Goal: Task Accomplishment & Management: Complete application form

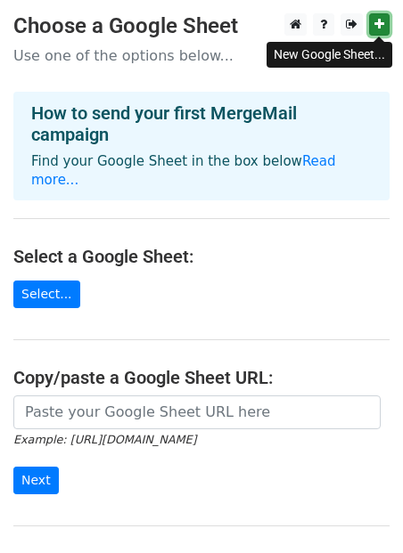
click at [380, 26] on icon at bounding box center [379, 24] width 10 height 12
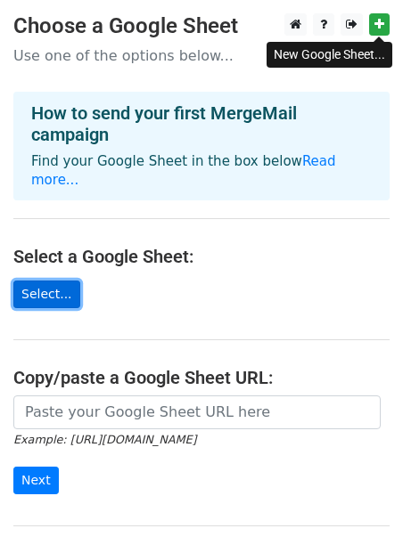
click at [59, 281] on link "Select..." at bounding box center [46, 295] width 67 height 28
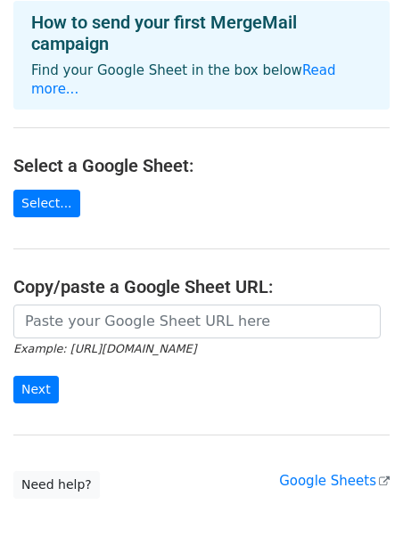
scroll to position [100, 0]
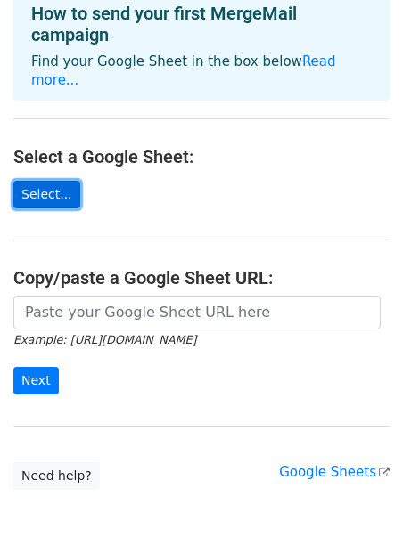
click at [61, 181] on link "Select..." at bounding box center [46, 195] width 67 height 28
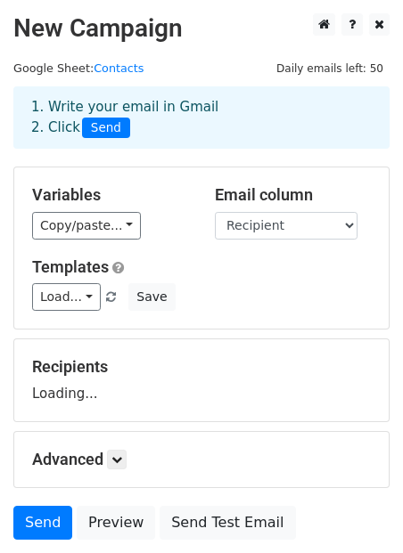
click at [61, 341] on div "Recipients Loading..." at bounding box center [201, 381] width 374 height 82
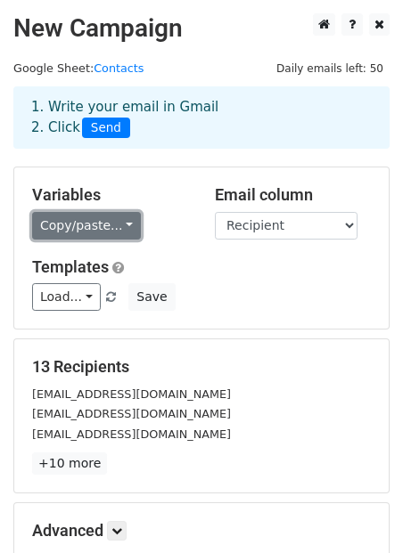
click at [125, 222] on link "Copy/paste..." at bounding box center [86, 226] width 109 height 28
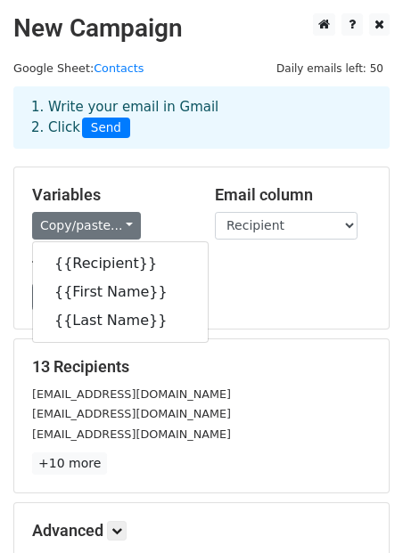
click at [153, 187] on h5 "Variables" at bounding box center [110, 195] width 156 height 20
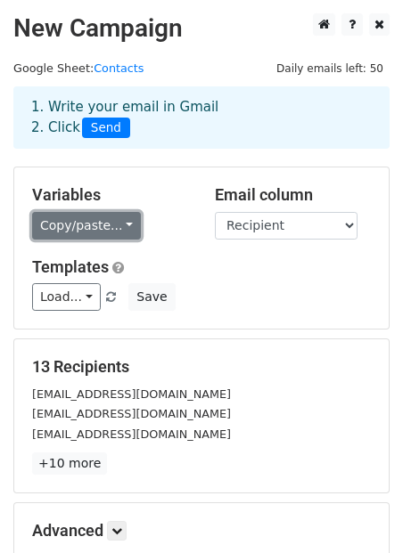
click at [122, 225] on link "Copy/paste..." at bounding box center [86, 226] width 109 height 28
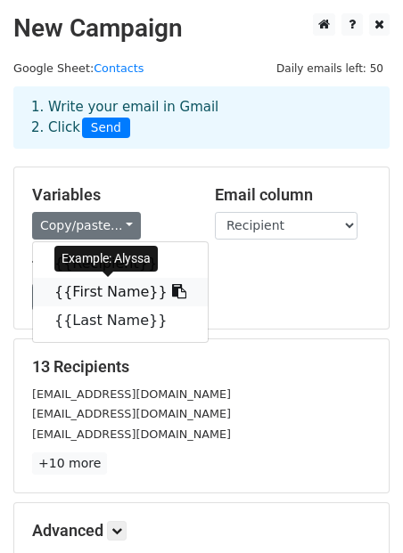
click at [128, 293] on link "{{First Name}}" at bounding box center [120, 292] width 175 height 29
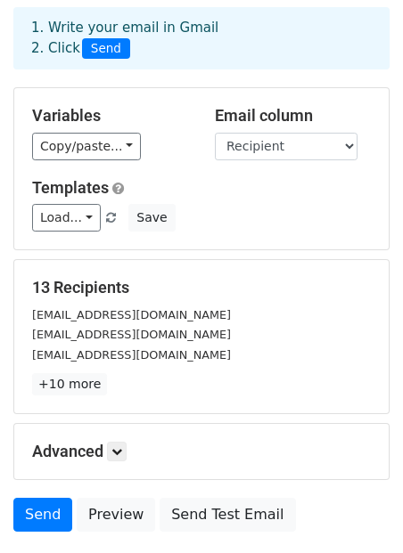
scroll to position [83, 0]
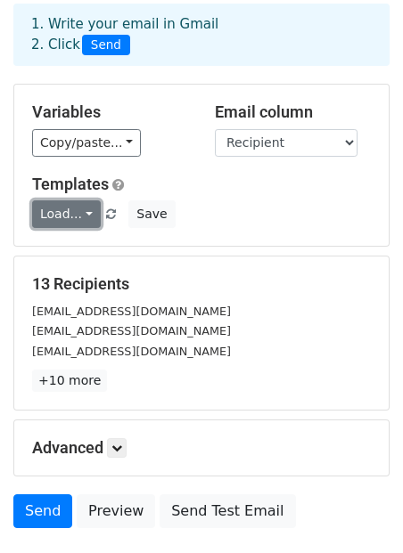
click at [95, 214] on link "Load..." at bounding box center [66, 215] width 69 height 28
click at [235, 216] on div "Load... No templates saved Save" at bounding box center [201, 215] width 365 height 28
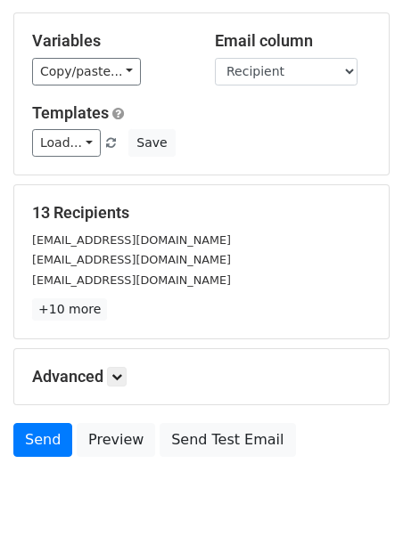
scroll to position [198, 0]
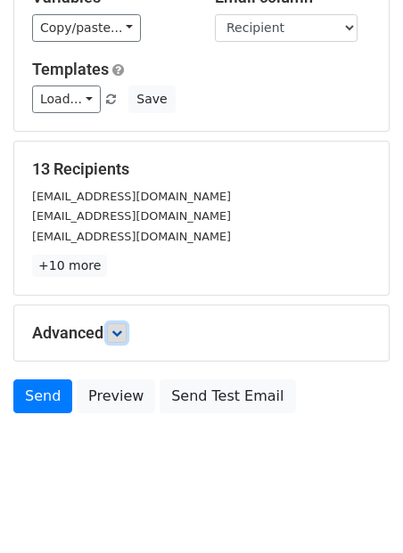
click at [120, 337] on icon at bounding box center [116, 333] width 11 height 11
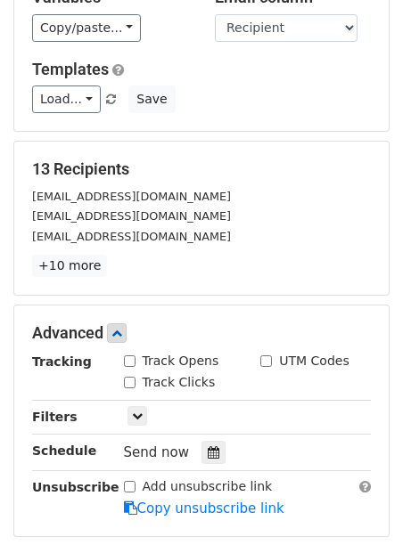
click at [232, 243] on div "[EMAIL_ADDRESS][DOMAIN_NAME]" at bounding box center [201, 236] width 365 height 20
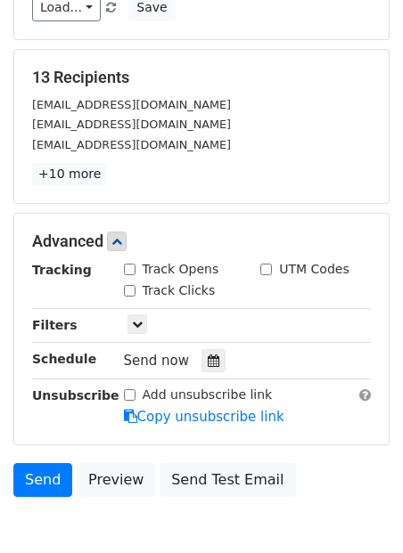
scroll to position [297, 0]
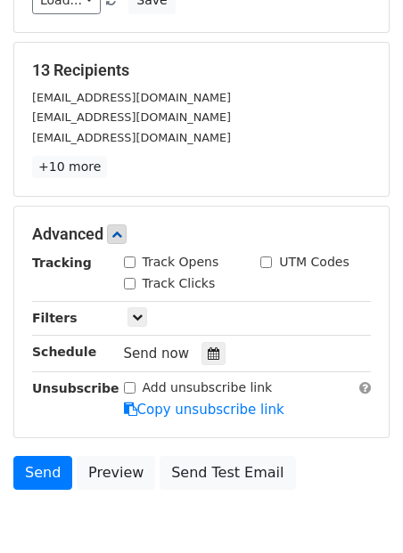
click at [128, 262] on input "Track Opens" at bounding box center [130, 263] width 12 height 12
checkbox input "true"
click at [128, 284] on input "Track Clicks" at bounding box center [130, 284] width 12 height 12
checkbox input "true"
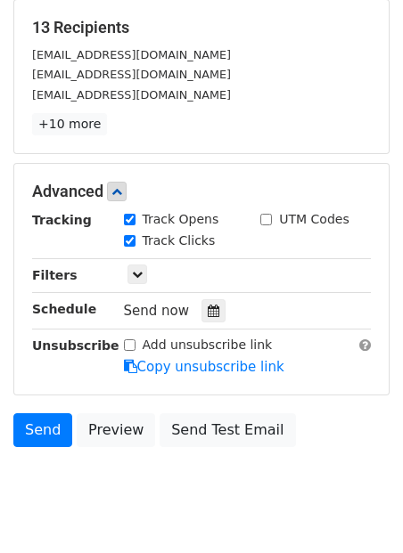
scroll to position [340, 0]
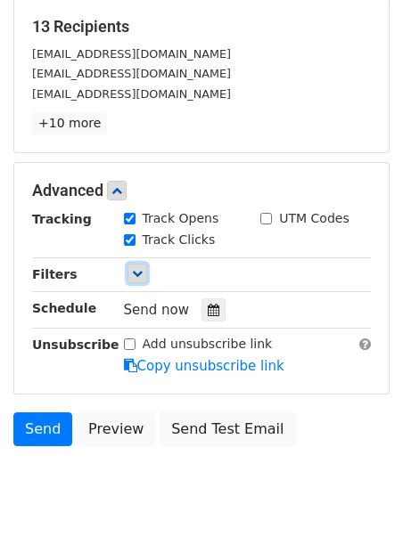
click at [142, 274] on icon at bounding box center [137, 273] width 11 height 11
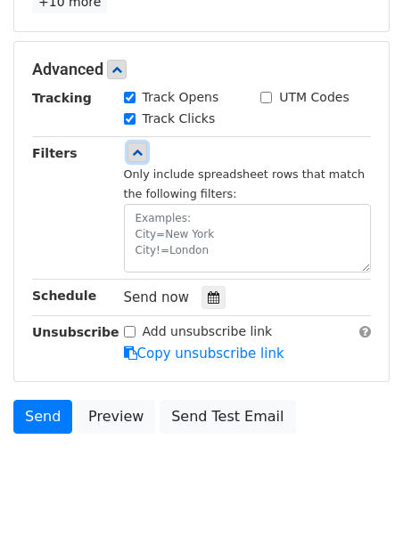
scroll to position [463, 0]
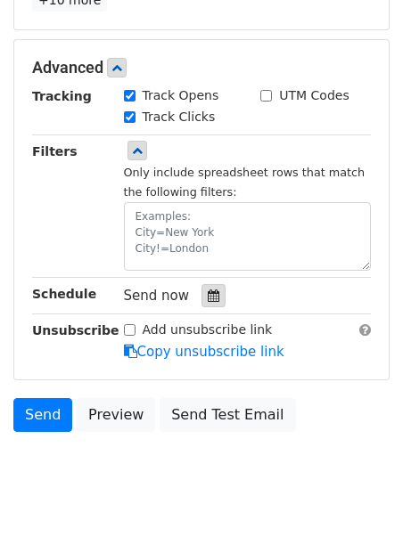
click at [202, 302] on div at bounding box center [213, 295] width 24 height 23
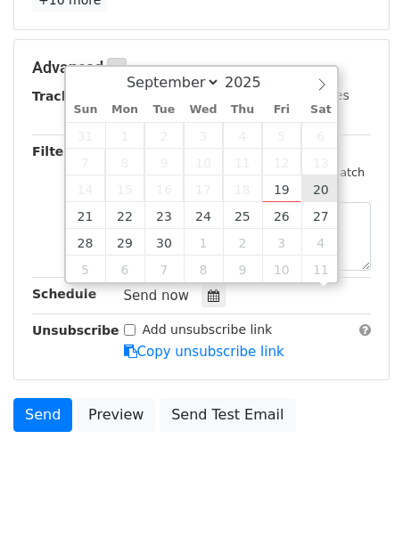
scroll to position [1, 0]
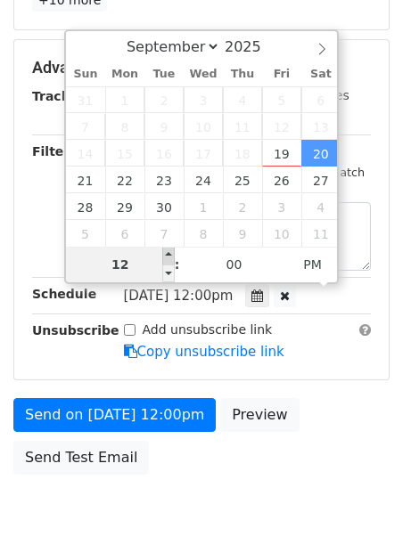
type input "2025-09-20 13:00"
type input "01"
click at [169, 257] on span at bounding box center [168, 256] width 12 height 18
type input "2025-09-20 14:00"
type input "02"
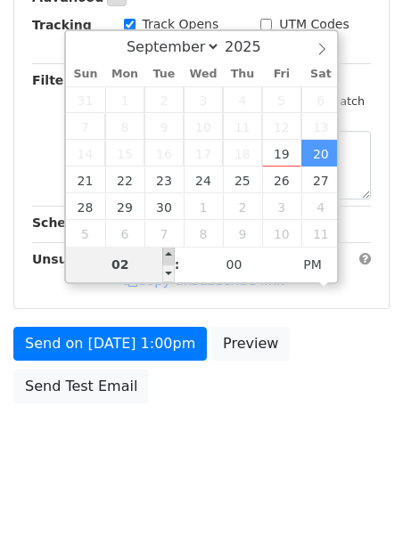
click at [169, 257] on span at bounding box center [168, 256] width 12 height 18
type input "2025-09-20 15:00"
type input "03"
click at [169, 257] on span at bounding box center [168, 256] width 12 height 18
type input "2025-09-20 16:00"
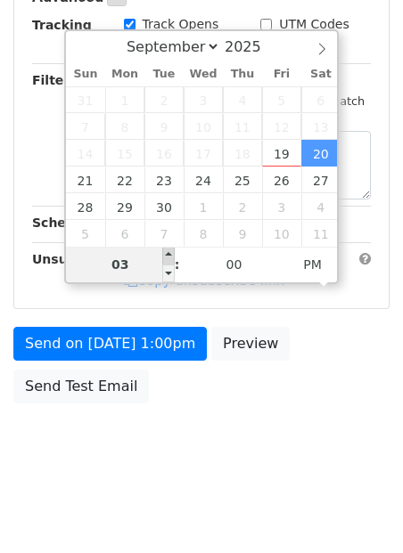
type input "04"
click at [169, 257] on span at bounding box center [168, 256] width 12 height 18
type input "2025-09-20 17:00"
type input "05"
click at [169, 257] on span at bounding box center [168, 256] width 12 height 18
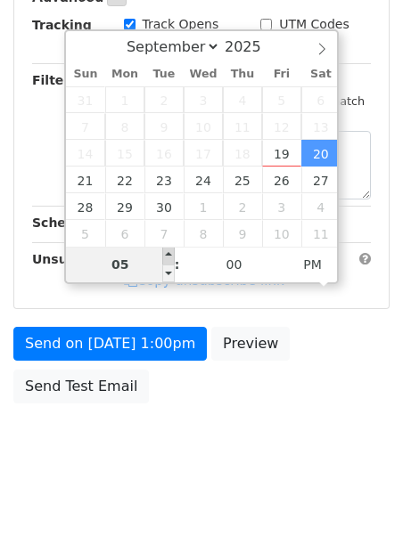
type input "2025-09-20 18:00"
type input "06"
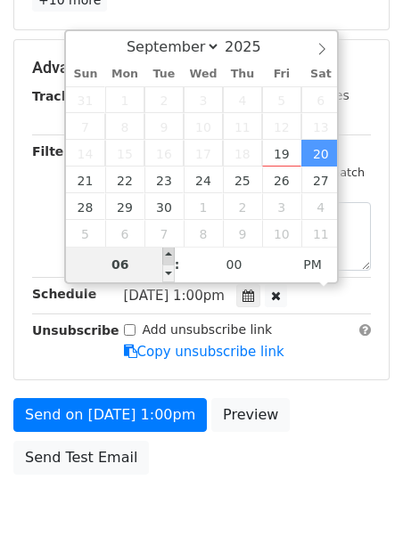
click at [169, 257] on span at bounding box center [168, 256] width 12 height 18
type input "2025-09-20 19:00"
type input "07"
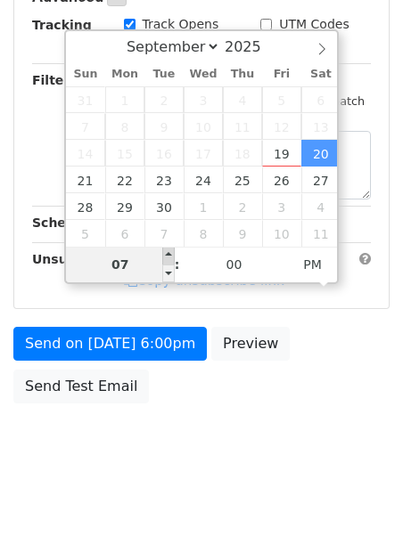
click at [169, 257] on span at bounding box center [168, 256] width 12 height 18
type input "2025-09-20 20:00"
type input "08"
click at [169, 257] on span at bounding box center [168, 256] width 12 height 18
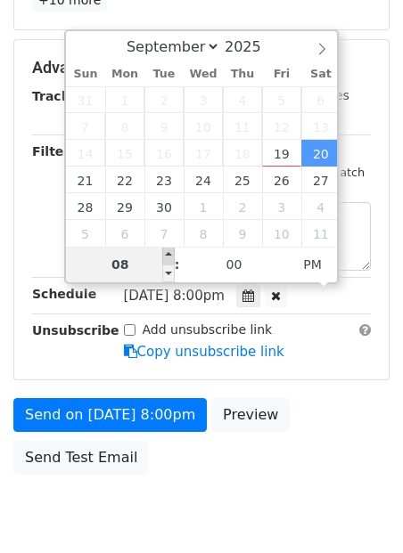
type input "2025-09-20 21:00"
type input "09"
click at [169, 257] on span at bounding box center [168, 256] width 12 height 18
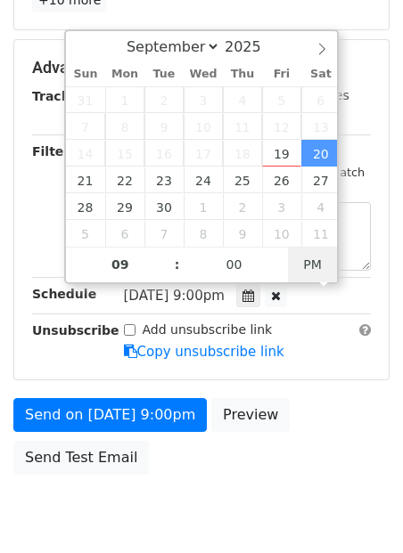
type input "2025-09-20 09:00"
click at [324, 261] on span "AM" at bounding box center [312, 265] width 49 height 36
click at [225, 472] on div "Send on Sep 20 at 9:00am Preview Send Test Email" at bounding box center [201, 441] width 403 height 86
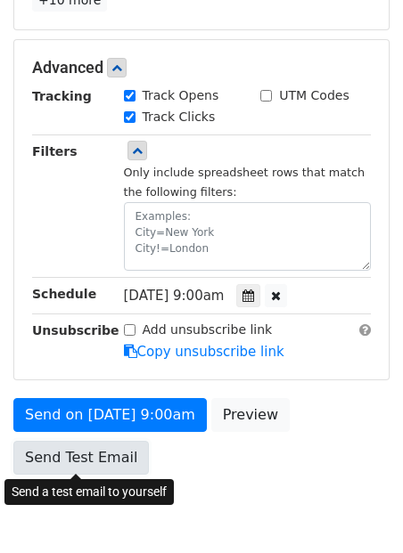
click at [105, 458] on link "Send Test Email" at bounding box center [80, 458] width 135 height 34
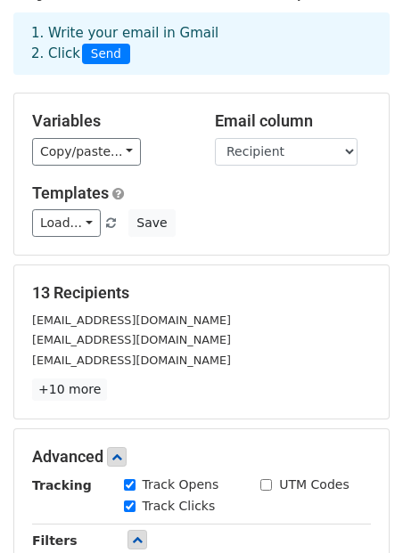
scroll to position [0, 0]
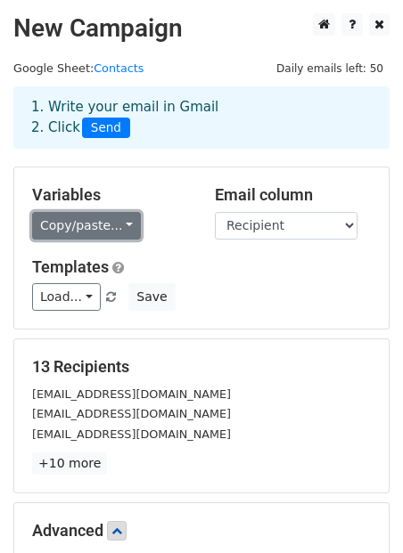
click at [121, 225] on link "Copy/paste..." at bounding box center [86, 226] width 109 height 28
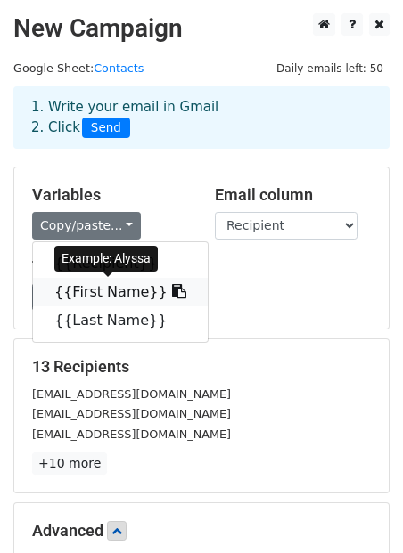
click at [172, 295] on icon at bounding box center [179, 291] width 14 height 14
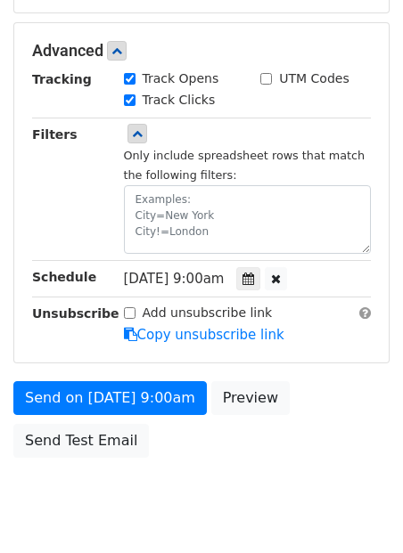
scroll to position [536, 0]
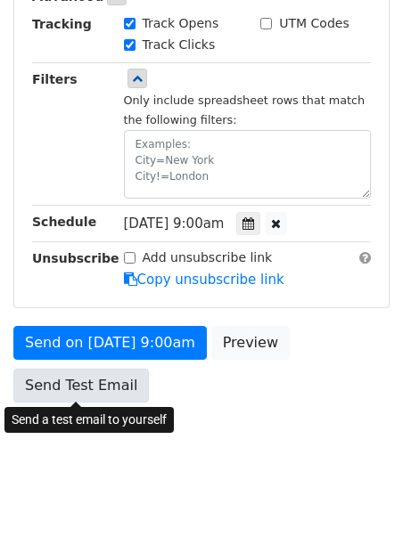
click at [97, 386] on link "Send Test Email" at bounding box center [80, 386] width 135 height 34
click at [110, 377] on link "Send Test Email" at bounding box center [80, 386] width 135 height 34
click at [105, 382] on link "Send Test Email" at bounding box center [80, 386] width 135 height 34
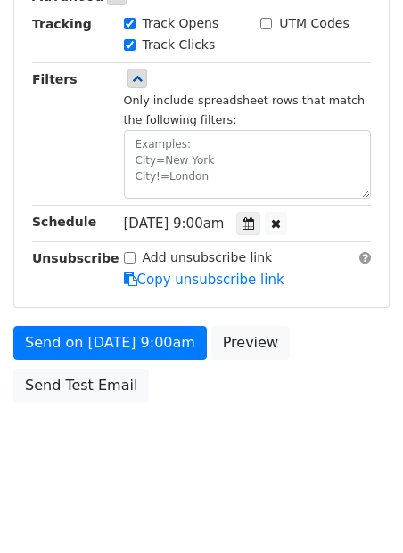
scroll to position [0, 0]
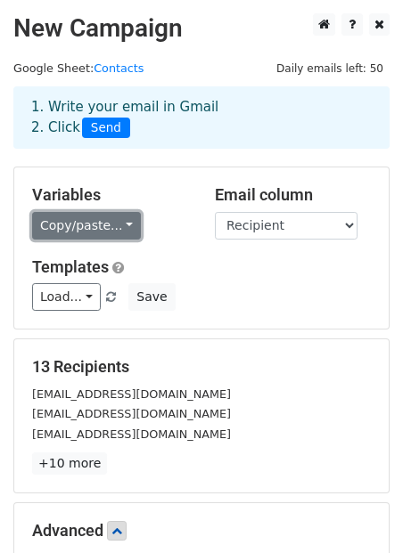
click at [126, 225] on link "Copy/paste..." at bounding box center [86, 226] width 109 height 28
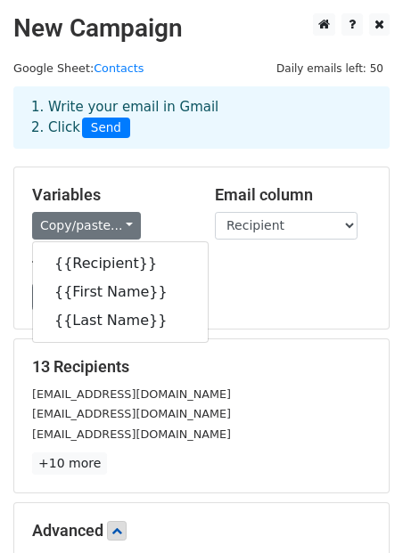
click at [173, 201] on h5 "Variables" at bounding box center [110, 195] width 156 height 20
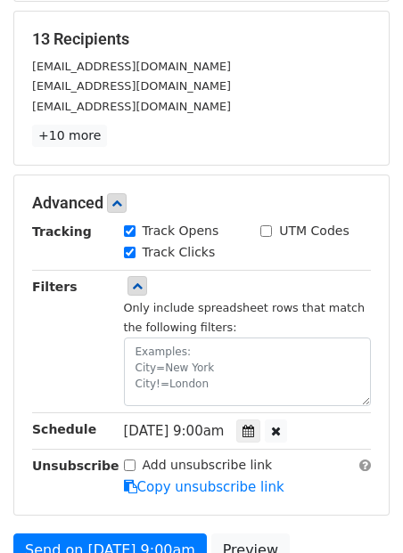
scroll to position [363, 0]
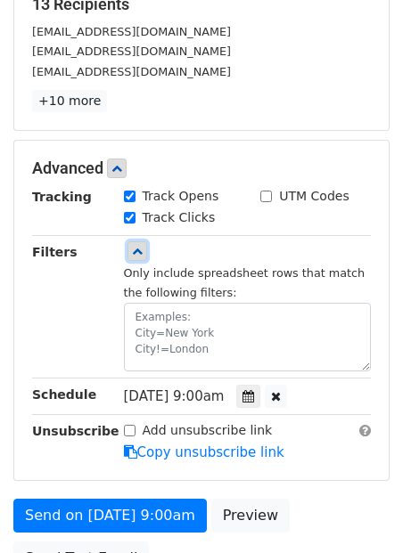
click at [136, 250] on icon at bounding box center [137, 251] width 11 height 11
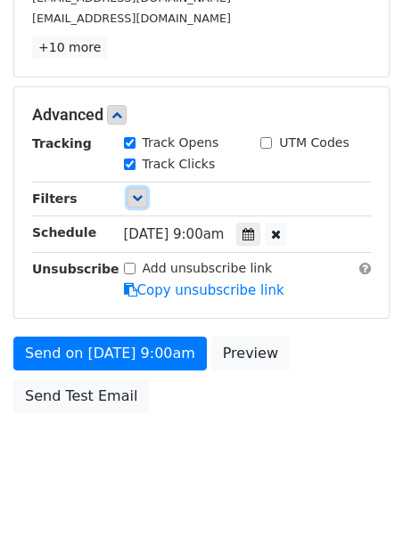
scroll to position [427, 0]
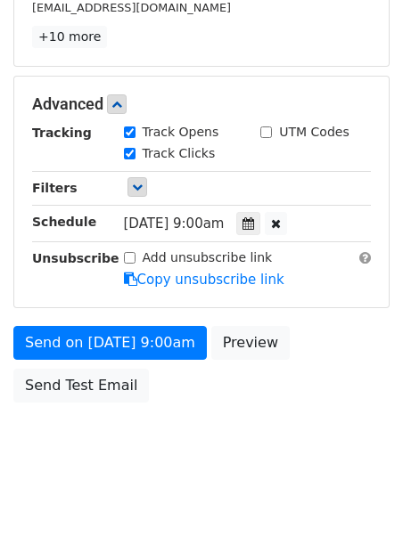
click at [133, 256] on input "Add unsubscribe link" at bounding box center [130, 258] width 12 height 12
checkbox input "true"
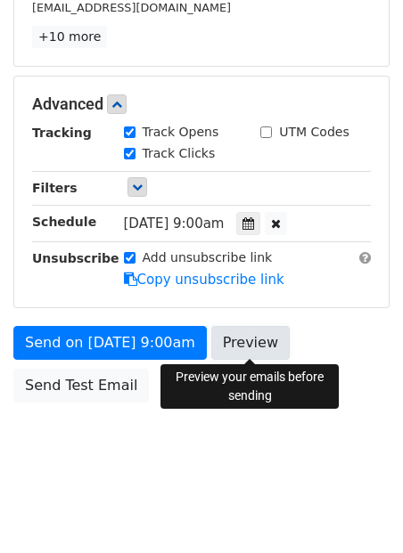
click at [252, 340] on link "Preview" at bounding box center [250, 343] width 78 height 34
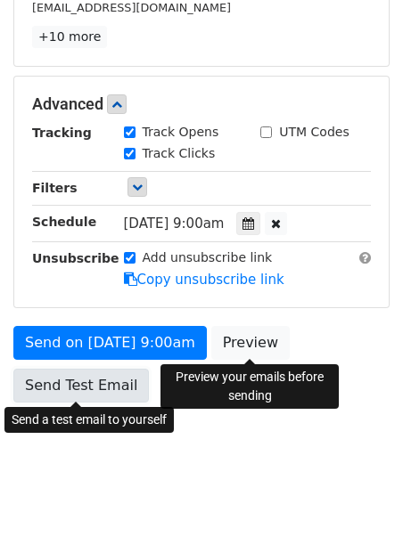
click at [84, 387] on link "Send Test Email" at bounding box center [80, 386] width 135 height 34
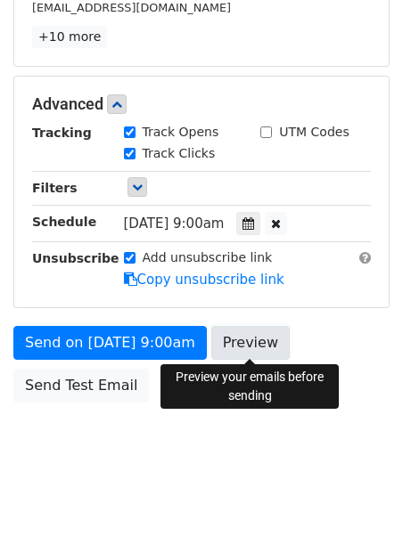
click at [251, 346] on link "Preview" at bounding box center [250, 343] width 78 height 34
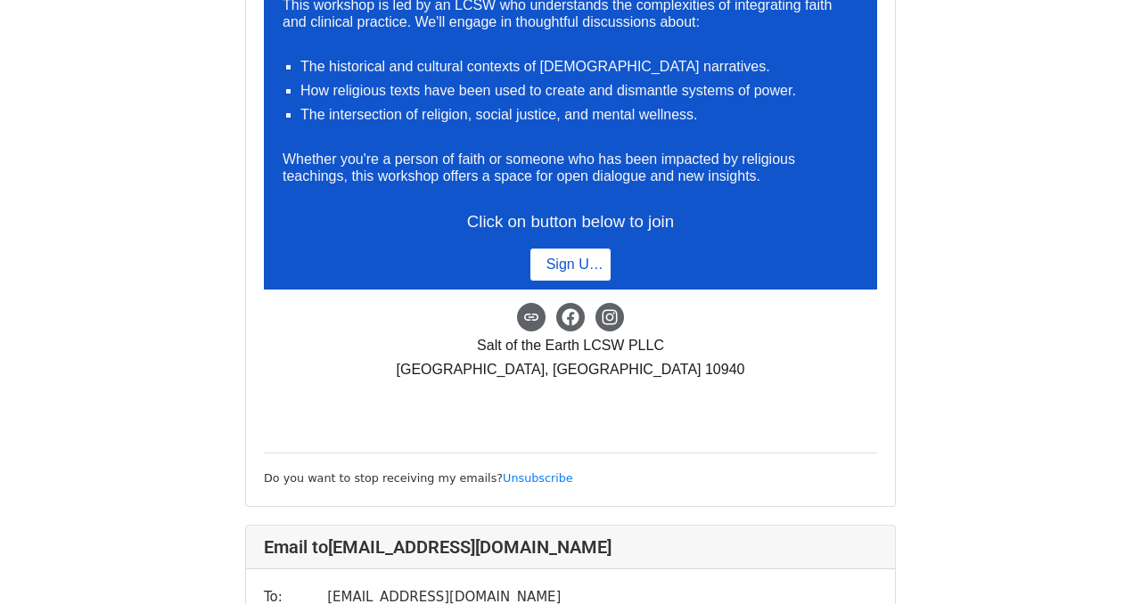
scroll to position [5374, 0]
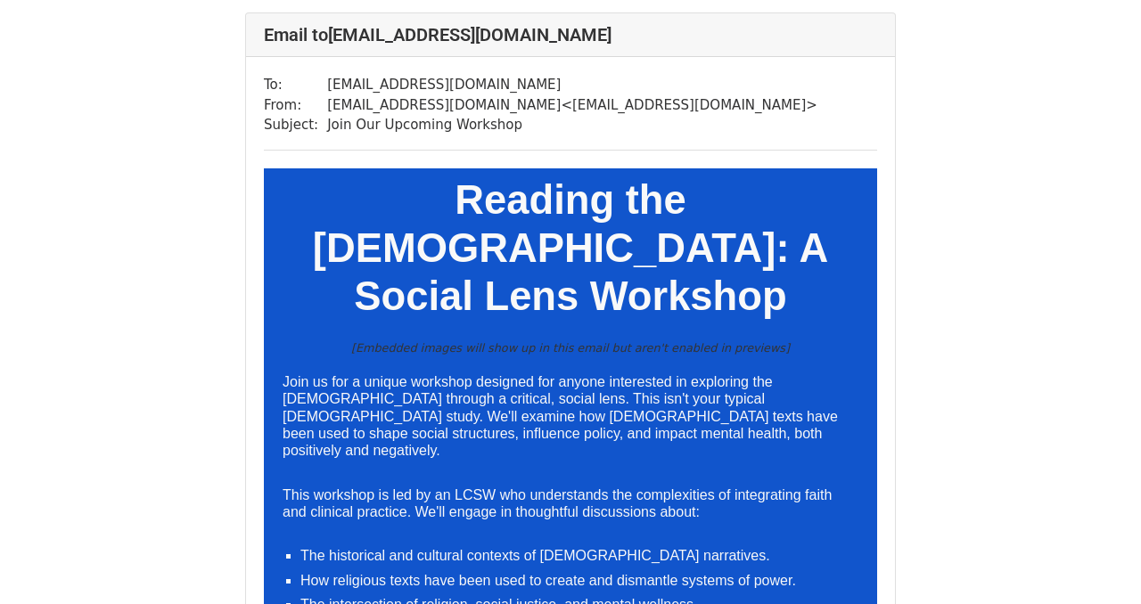
scroll to position [2138, 0]
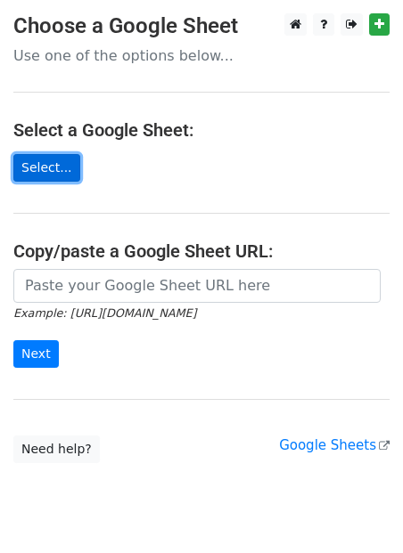
click at [39, 162] on link "Select..." at bounding box center [46, 168] width 67 height 28
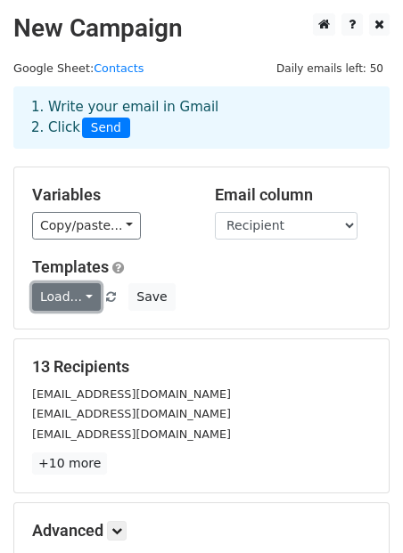
click at [88, 296] on link "Load..." at bounding box center [66, 297] width 69 height 28
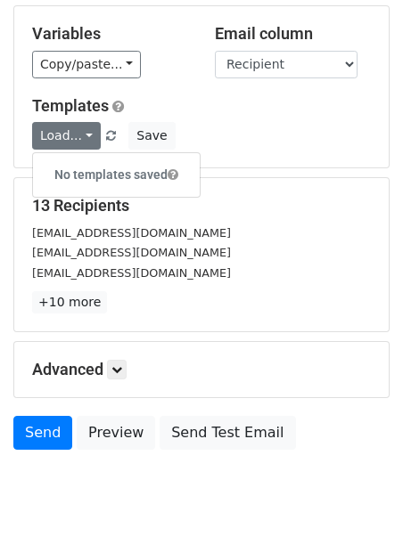
scroll to position [209, 0]
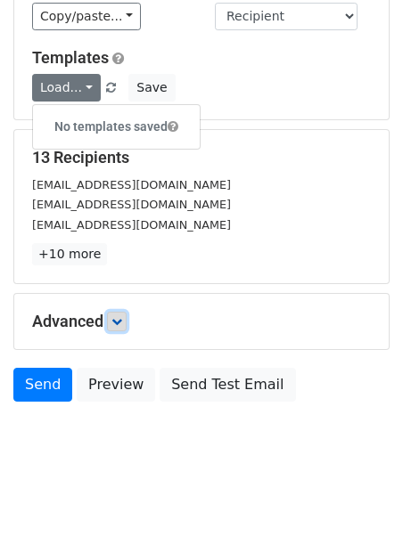
click at [122, 324] on icon at bounding box center [116, 321] width 11 height 11
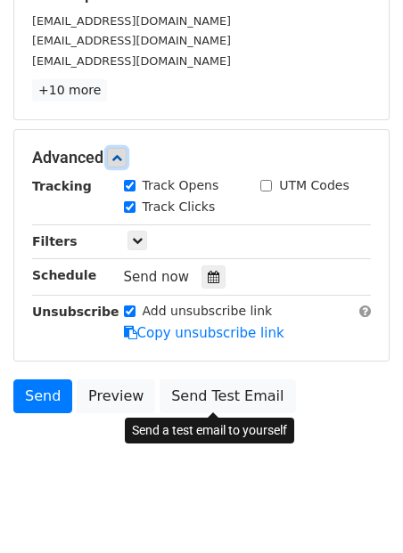
scroll to position [384, 0]
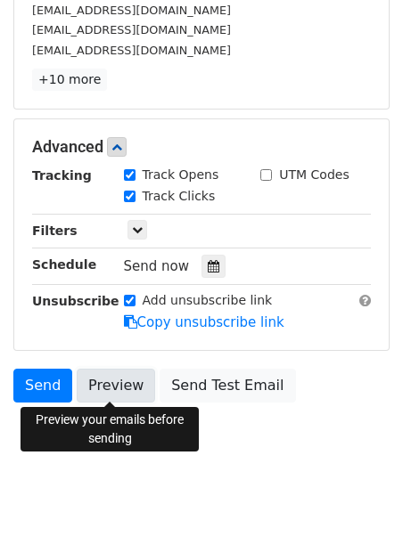
click at [119, 389] on link "Preview" at bounding box center [116, 386] width 78 height 34
click at [287, 455] on body "New Campaign Daily emails left: 50 Google Sheet: Contacts 1. Write your email i…" at bounding box center [201, 56] width 403 height 854
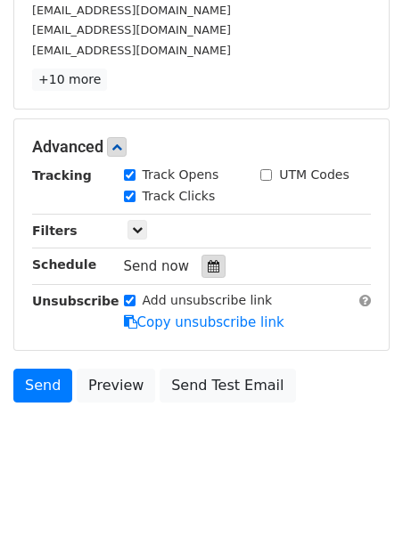
click at [208, 264] on icon at bounding box center [214, 266] width 12 height 12
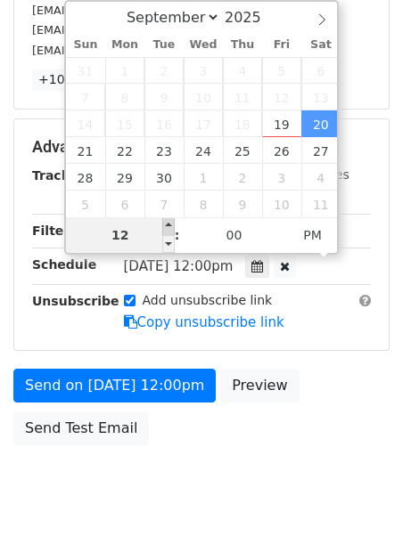
type input "2025-09-20 13:00"
type input "01"
click at [170, 222] on span at bounding box center [168, 226] width 12 height 18
type input "2025-09-20 14:00"
type input "02"
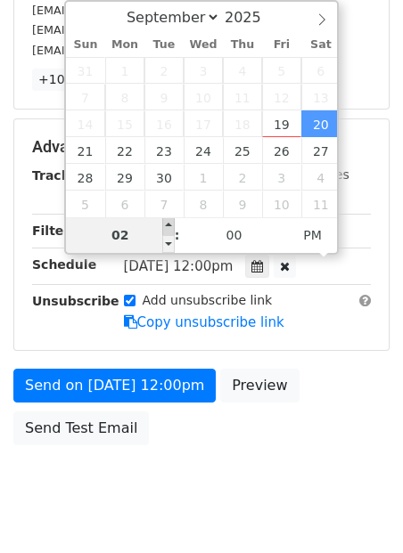
click at [170, 222] on span at bounding box center [168, 226] width 12 height 18
type input "2025-09-20 15:00"
type input "03"
click at [170, 222] on span at bounding box center [168, 226] width 12 height 18
type input "2025-09-20 16:00"
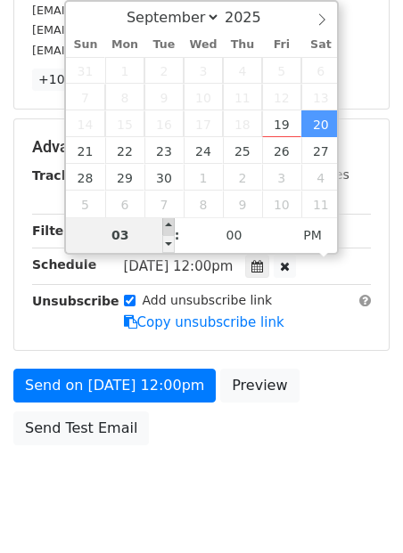
type input "04"
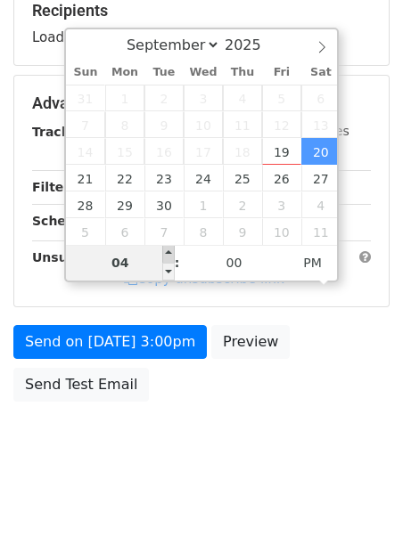
click at [170, 222] on div "September October November December 2025 Sun Mon Tue Wed Thu Fri Sat 31 1 2 3 4…" at bounding box center [201, 155] width 275 height 255
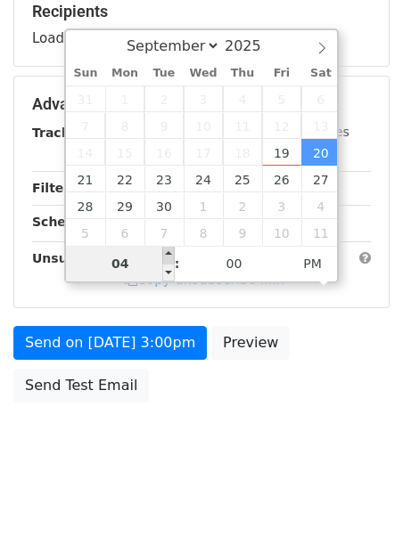
type input "2025-10-07 16:00"
select select "9"
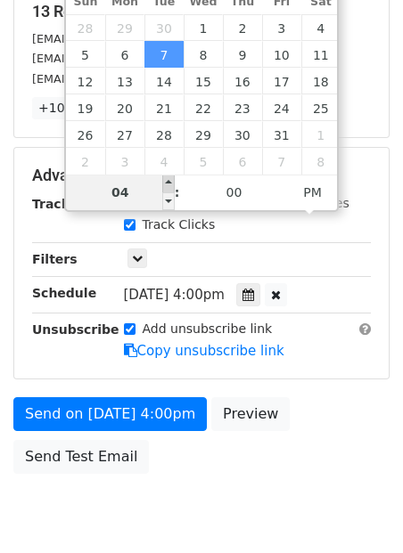
type input "2025-10-07 17:00"
type input "05"
click at [165, 186] on span at bounding box center [168, 184] width 12 height 18
type input "2025-10-07 18:00"
type input "06"
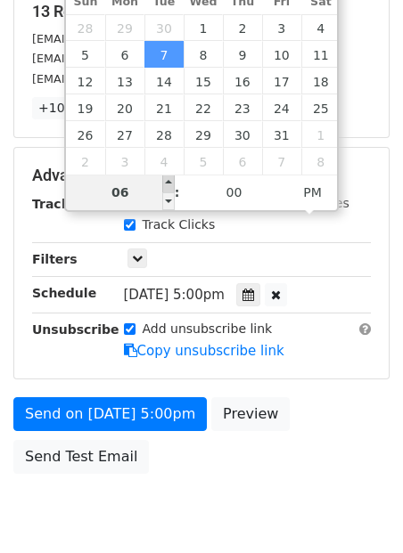
click at [165, 186] on span at bounding box center [168, 184] width 12 height 18
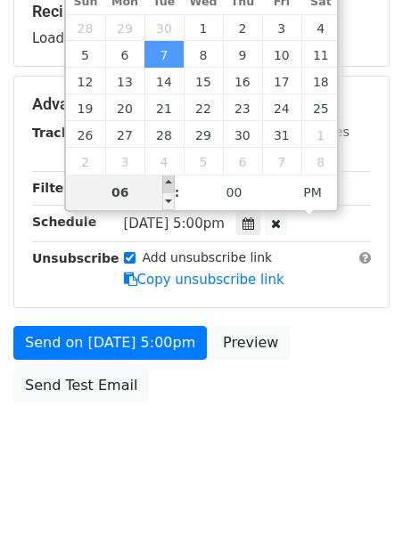
type input "2025-10-07 19:00"
type input "07"
click at [165, 186] on span at bounding box center [168, 184] width 12 height 18
type input "2025-10-07 20:00"
type input "08"
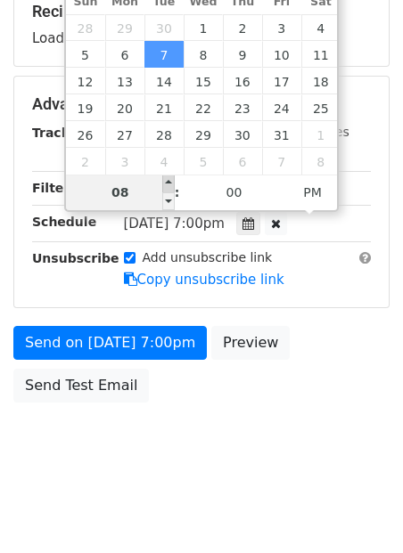
click at [165, 186] on span at bounding box center [168, 184] width 12 height 18
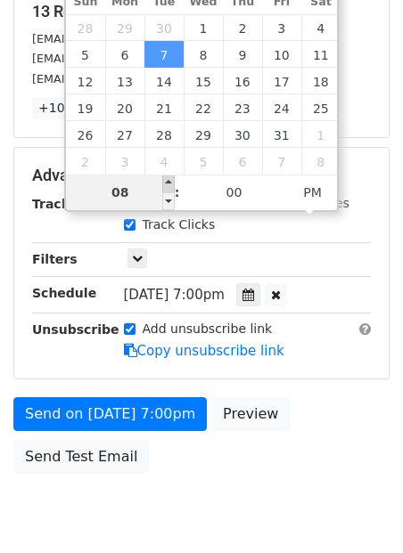
type input "2025-10-07 21:00"
type input "09"
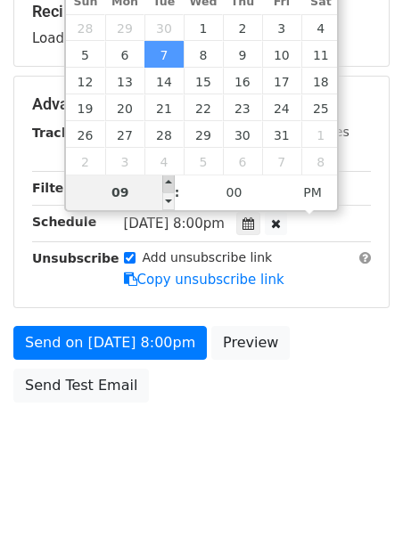
click at [165, 186] on span at bounding box center [168, 184] width 12 height 18
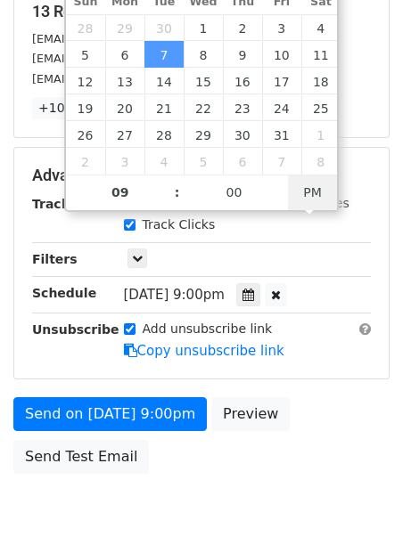
type input "2025-10-07 09:00"
click at [308, 195] on span "AM" at bounding box center [312, 193] width 49 height 36
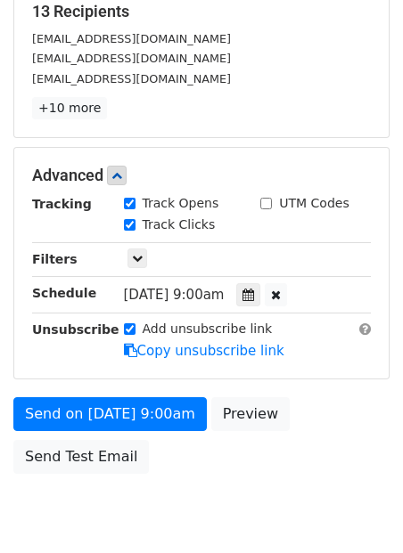
click at [229, 489] on body "New Campaign Daily emails left: 50 Google Sheet: Contacts 1. Write your email i…" at bounding box center [201, 106] width 403 height 897
click at [182, 292] on span "Tue, Oct 7, 9:00am" at bounding box center [174, 295] width 101 height 16
click at [254, 295] on icon at bounding box center [248, 295] width 12 height 12
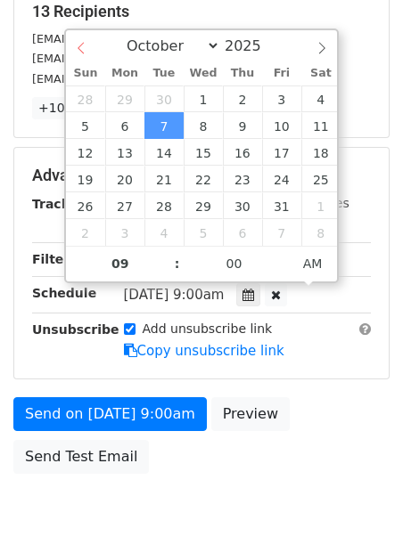
select select "8"
click at [91, 45] on div "September October November December 2025" at bounding box center [201, 45] width 271 height 30
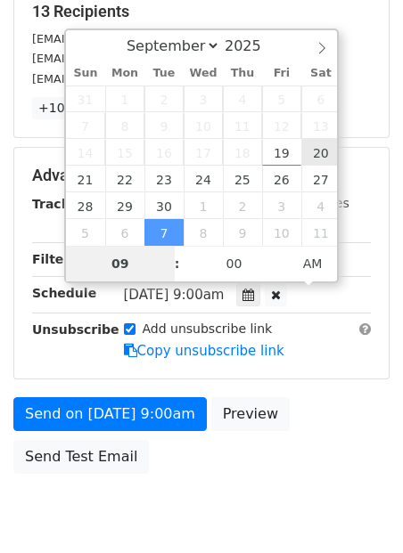
type input "2025-09-20 09:00"
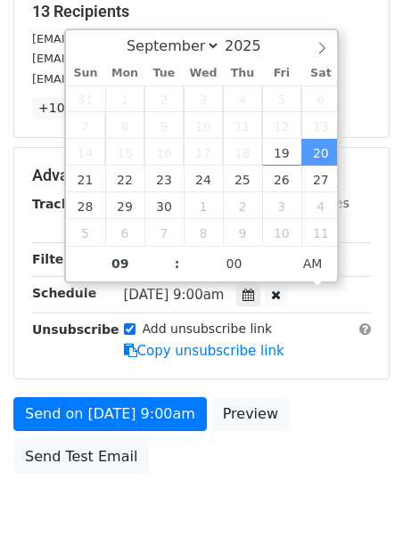
click at [283, 450] on div "Send on Sep 20 at 9:00am Preview Send Test Email" at bounding box center [201, 441] width 403 height 86
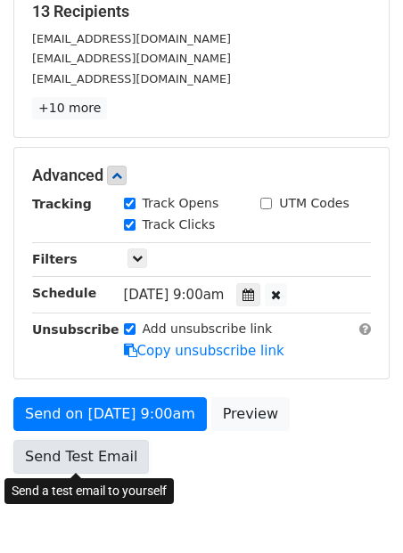
click at [120, 466] on link "Send Test Email" at bounding box center [80, 457] width 135 height 34
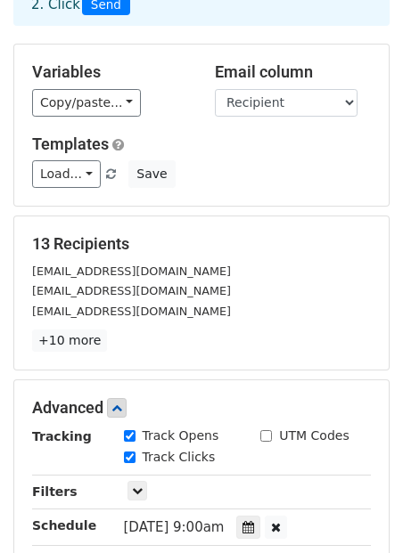
scroll to position [427, 0]
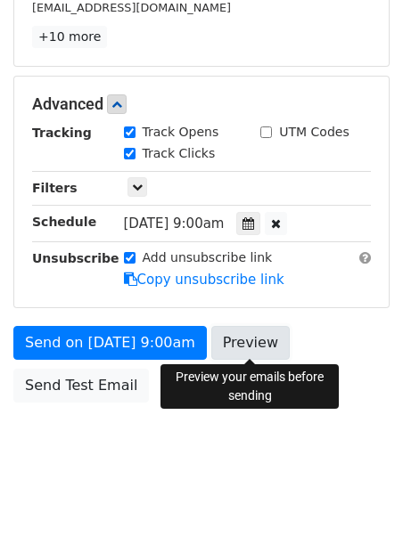
click at [254, 349] on link "Preview" at bounding box center [250, 343] width 78 height 34
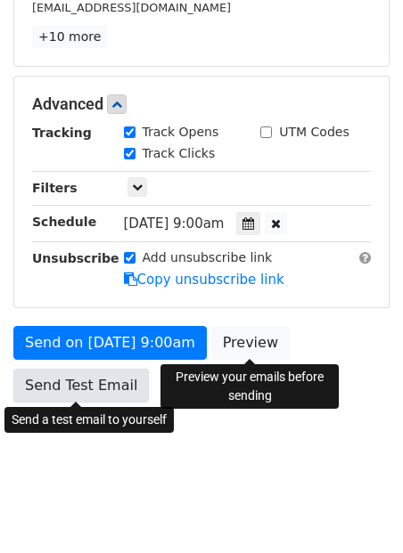
click at [34, 386] on link "Send Test Email" at bounding box center [80, 386] width 135 height 34
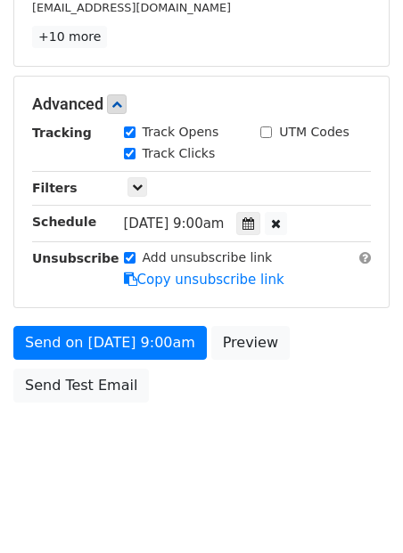
click at [200, 493] on html "New Campaign Daily emails left: 50 Google Sheet: Contacts 1. Write your email i…" at bounding box center [201, 63] width 403 height 981
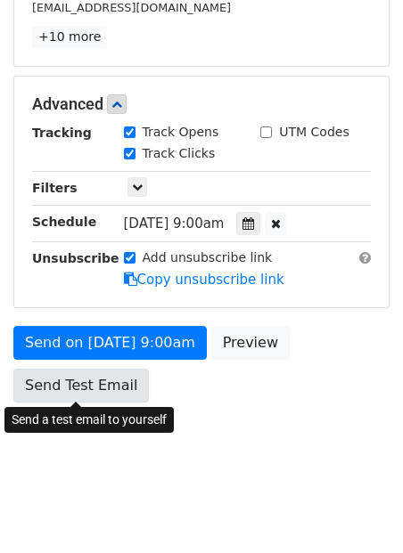
click at [118, 393] on link "Send Test Email" at bounding box center [80, 386] width 135 height 34
click at [49, 388] on link "Send Test Email" at bounding box center [80, 386] width 135 height 34
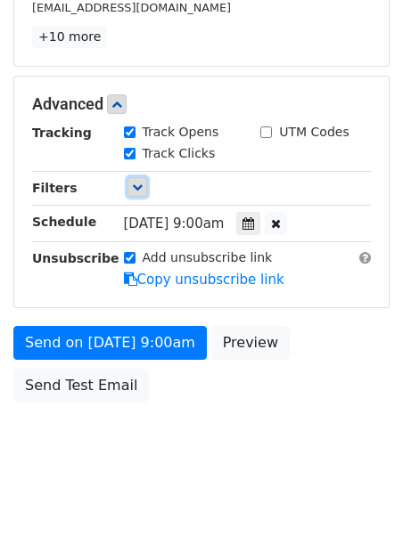
click at [135, 184] on icon at bounding box center [137, 187] width 11 height 11
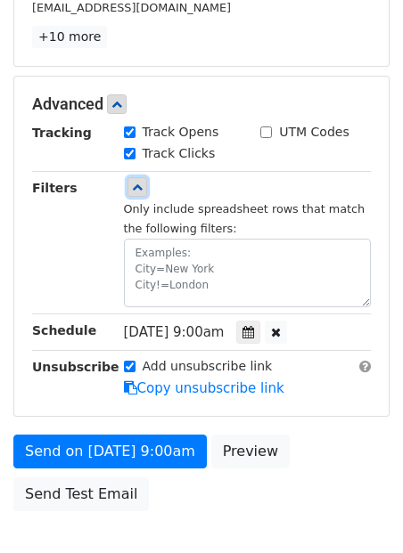
click at [135, 184] on icon at bounding box center [137, 187] width 11 height 11
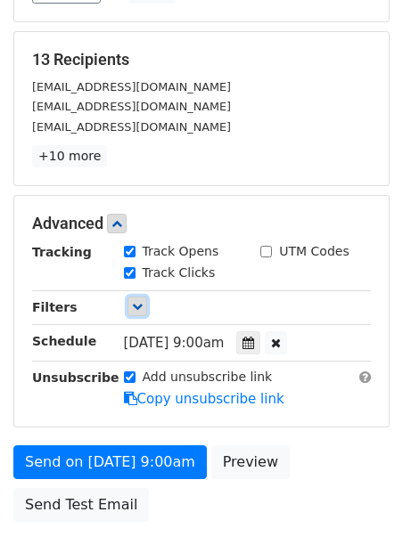
scroll to position [345, 0]
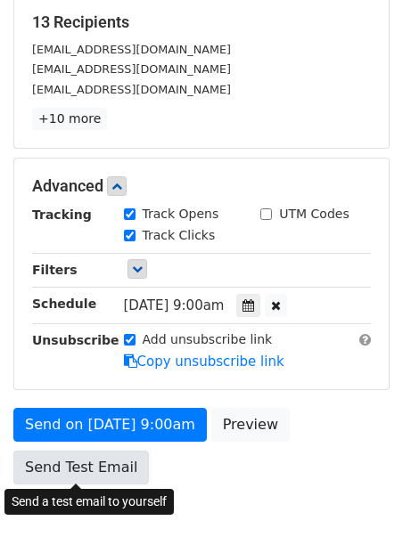
click at [50, 471] on link "Send Test Email" at bounding box center [80, 468] width 135 height 34
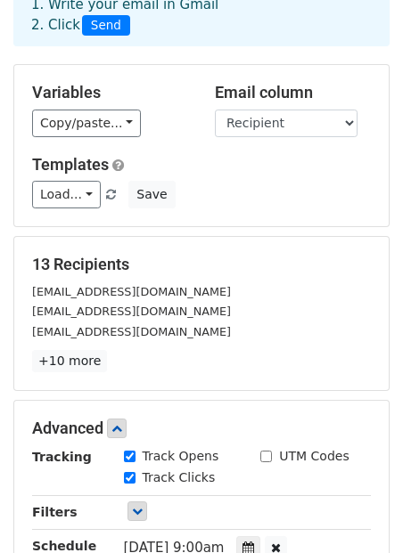
scroll to position [0, 0]
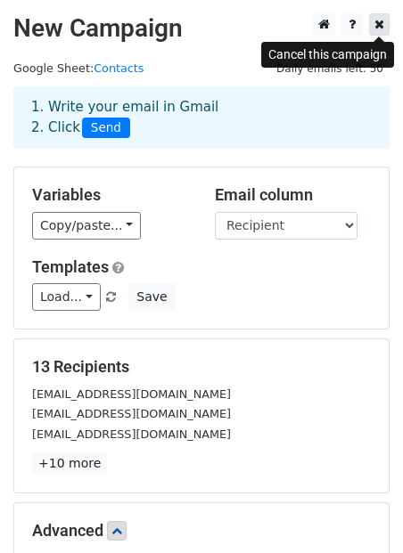
click at [382, 21] on icon at bounding box center [379, 24] width 10 height 12
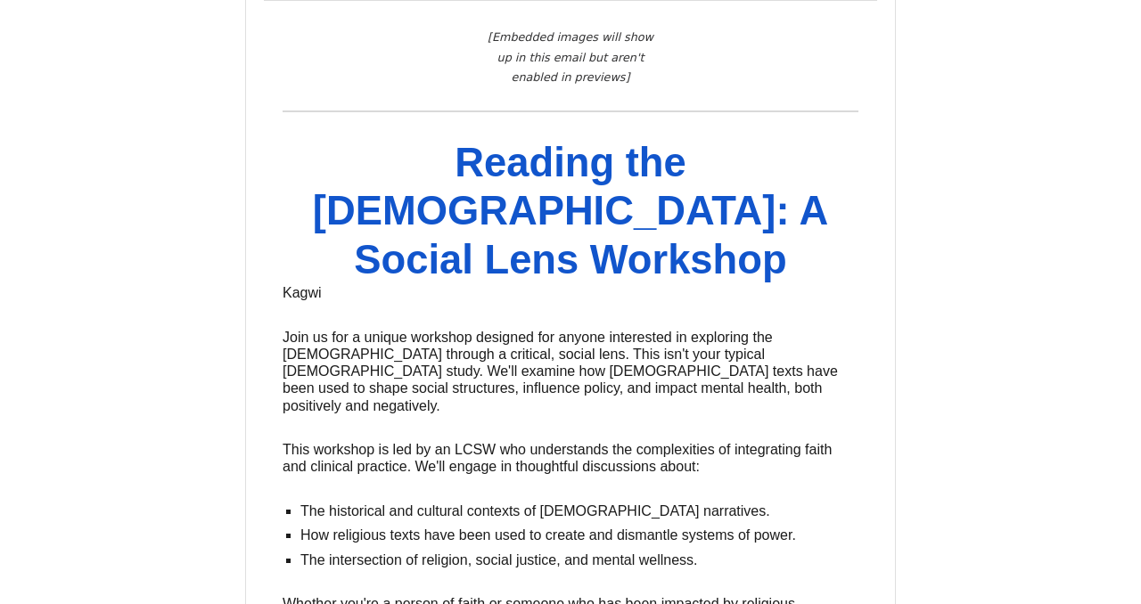
scroll to position [6916, 0]
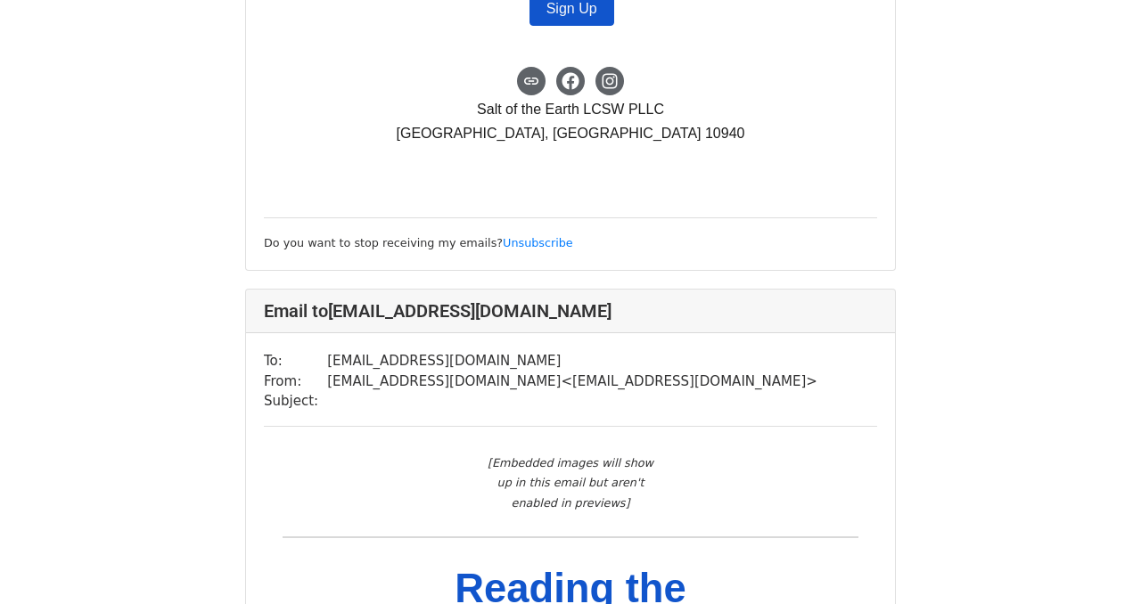
scroll to position [857, 0]
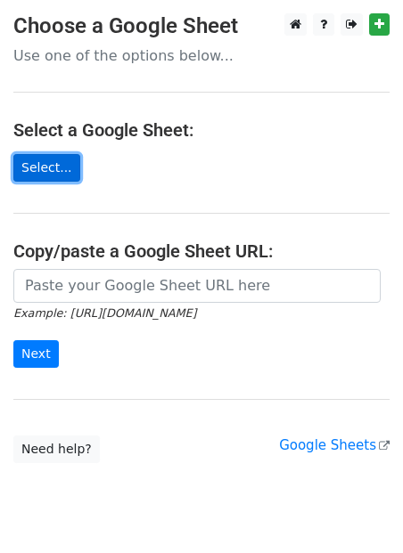
click at [26, 169] on link "Select..." at bounding box center [46, 168] width 67 height 28
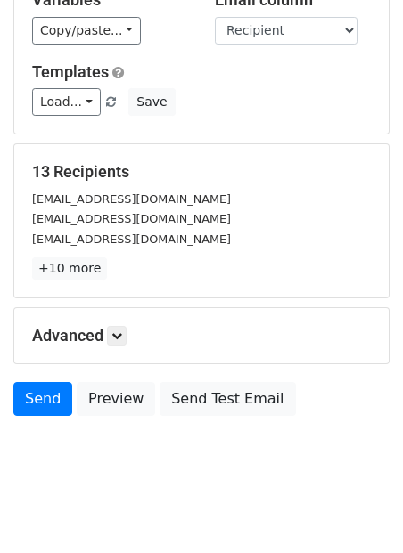
scroll to position [209, 0]
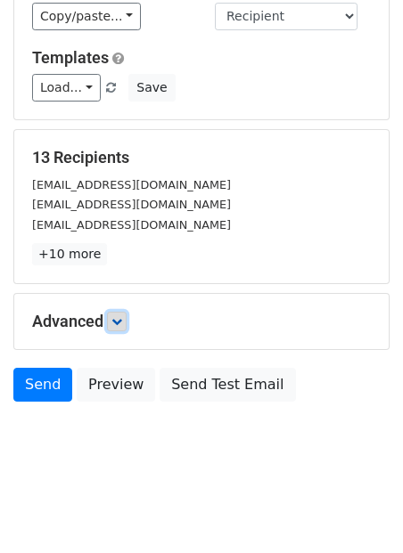
click at [119, 323] on icon at bounding box center [116, 321] width 11 height 11
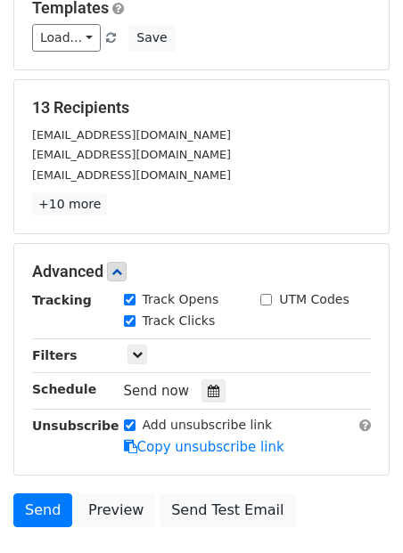
scroll to position [0, 0]
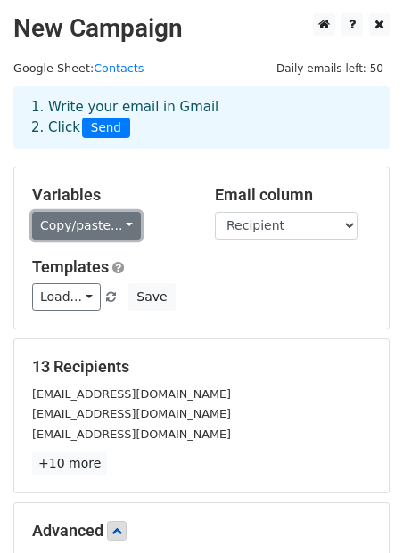
click at [127, 224] on link "Copy/paste..." at bounding box center [86, 226] width 109 height 28
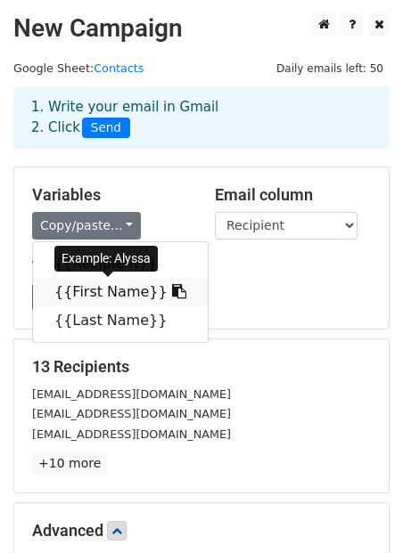
click at [172, 291] on icon at bounding box center [179, 291] width 14 height 14
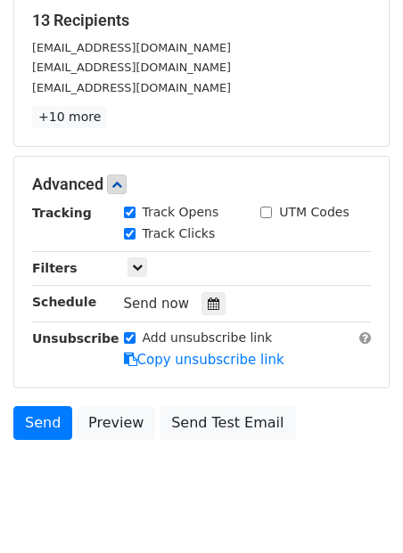
scroll to position [384, 0]
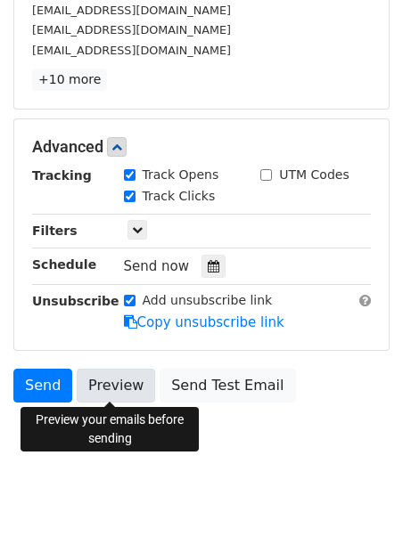
click at [120, 387] on link "Preview" at bounding box center [116, 386] width 78 height 34
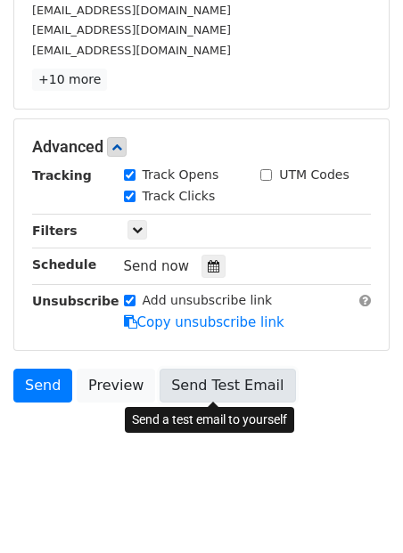
click at [249, 381] on link "Send Test Email" at bounding box center [227, 386] width 135 height 34
click at [201, 393] on link "Send Test Email" at bounding box center [227, 386] width 135 height 34
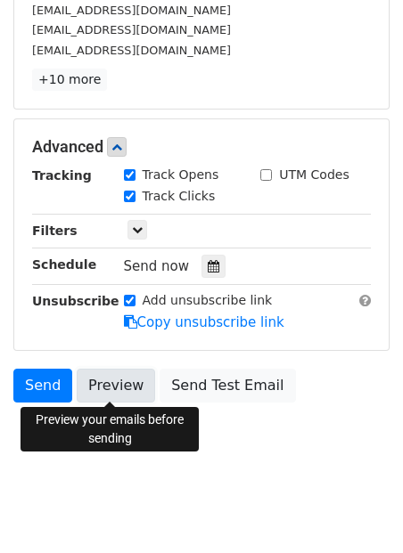
click at [115, 386] on link "Preview" at bounding box center [116, 386] width 78 height 34
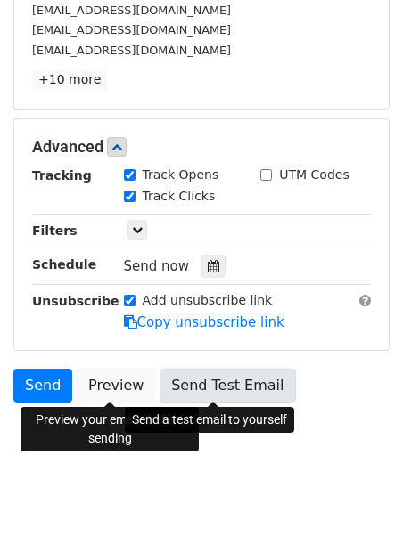
click at [214, 380] on link "Send Test Email" at bounding box center [227, 386] width 135 height 34
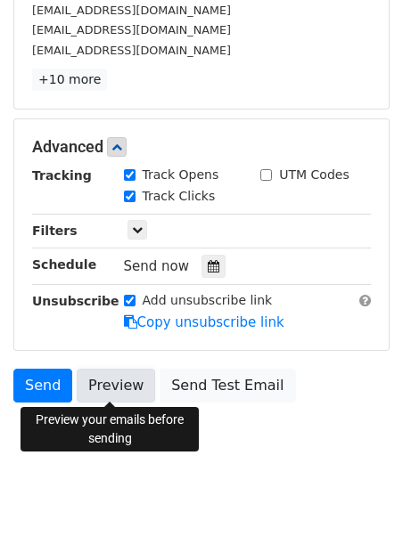
click at [111, 384] on link "Preview" at bounding box center [116, 386] width 78 height 34
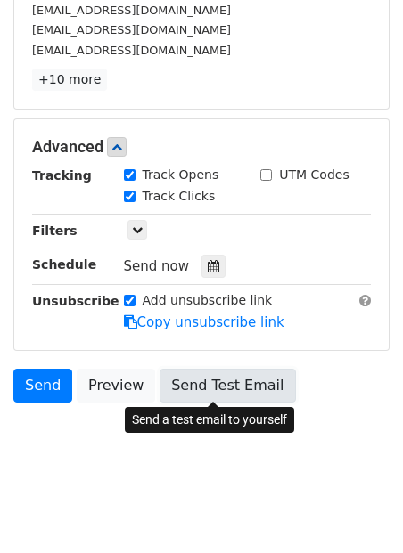
click at [232, 379] on link "Send Test Email" at bounding box center [227, 386] width 135 height 34
click at [193, 389] on link "Send Test Email" at bounding box center [227, 386] width 135 height 34
click at [202, 390] on link "Send Test Email" at bounding box center [227, 386] width 135 height 34
click at [219, 392] on link "Send Test Email" at bounding box center [227, 386] width 135 height 34
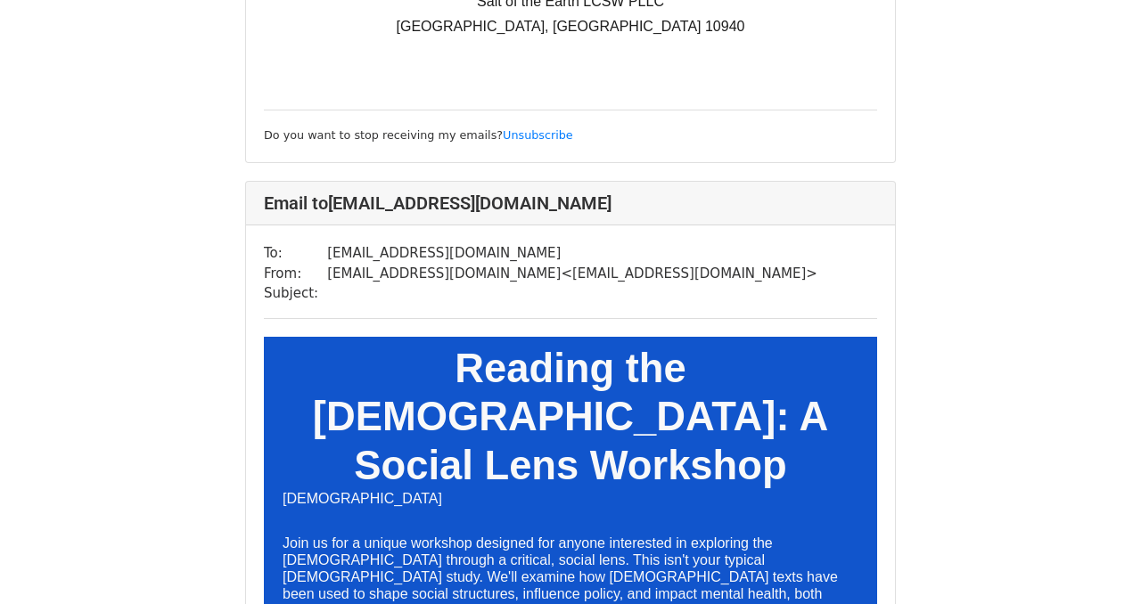
scroll to position [3153, 0]
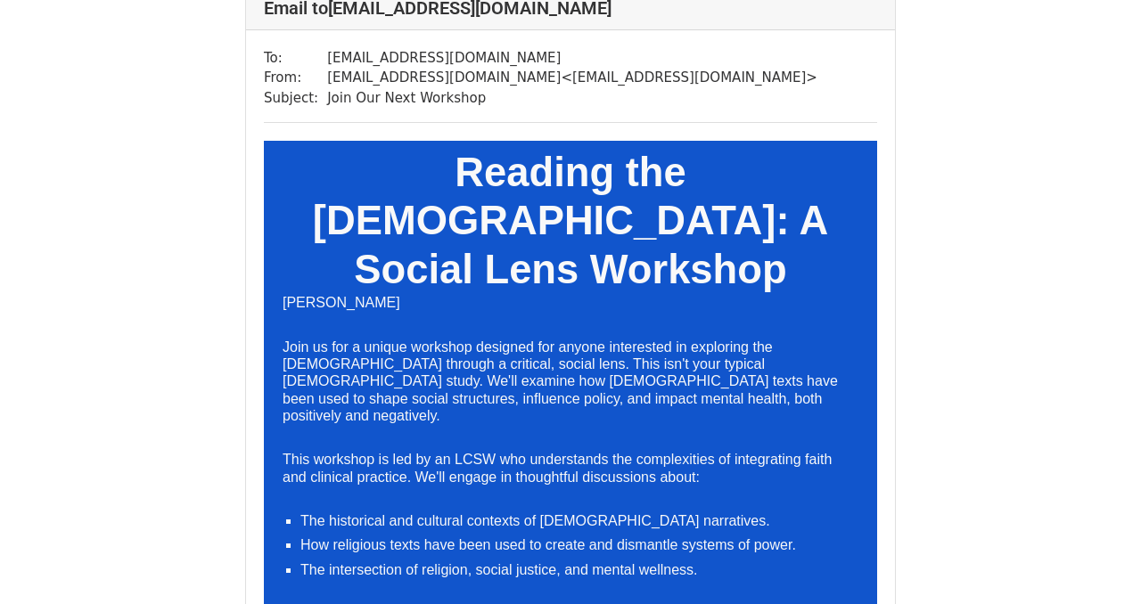
scroll to position [1032, 0]
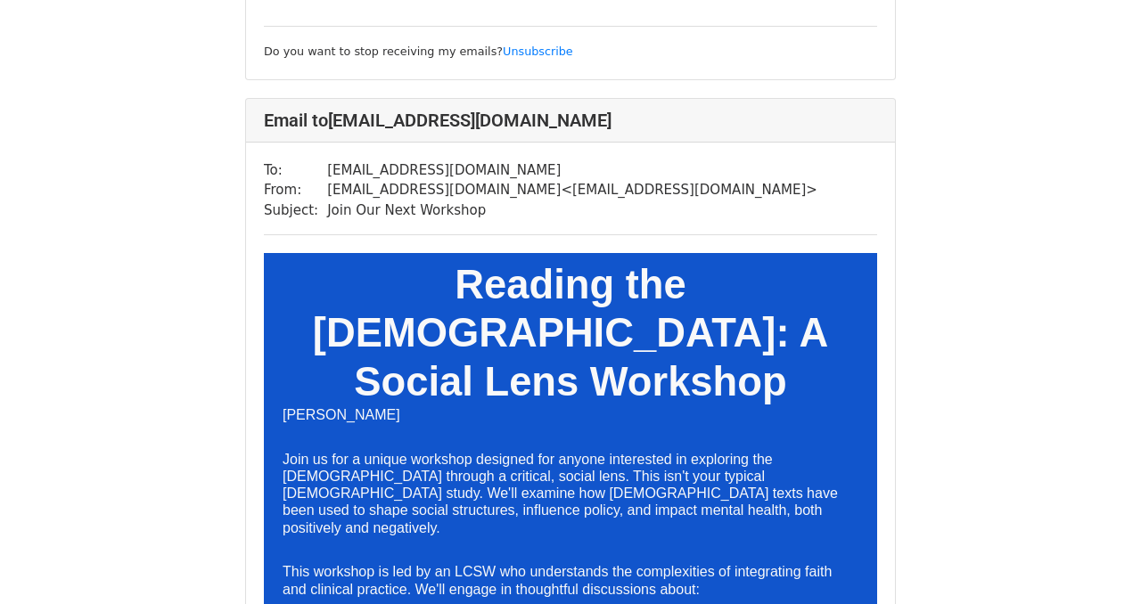
scroll to position [4550, 0]
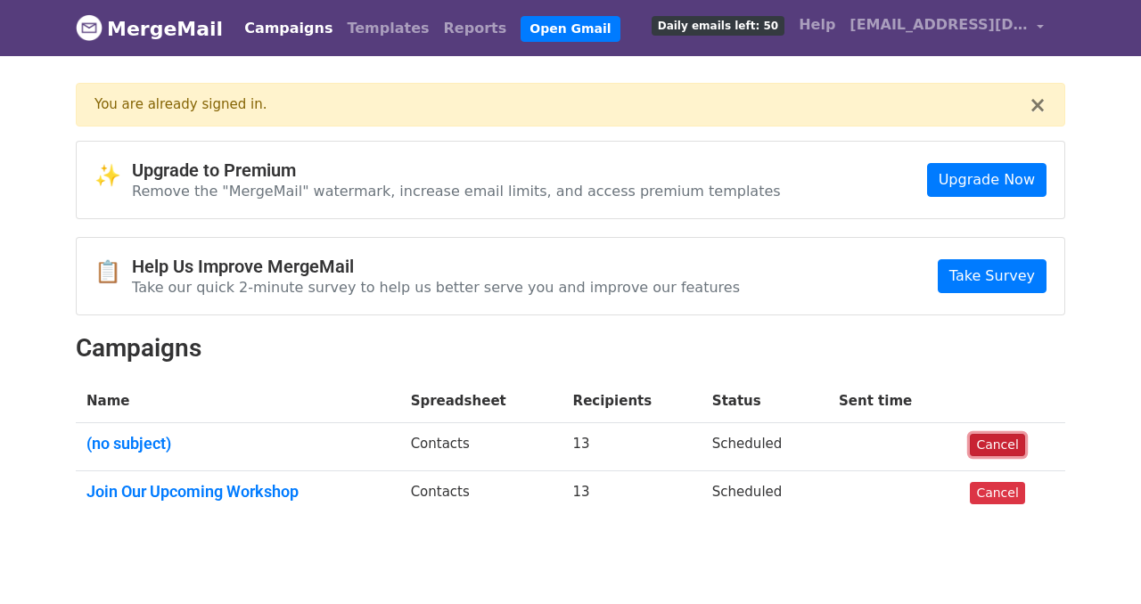
click at [1008, 442] on link "Cancel" at bounding box center [997, 445] width 54 height 22
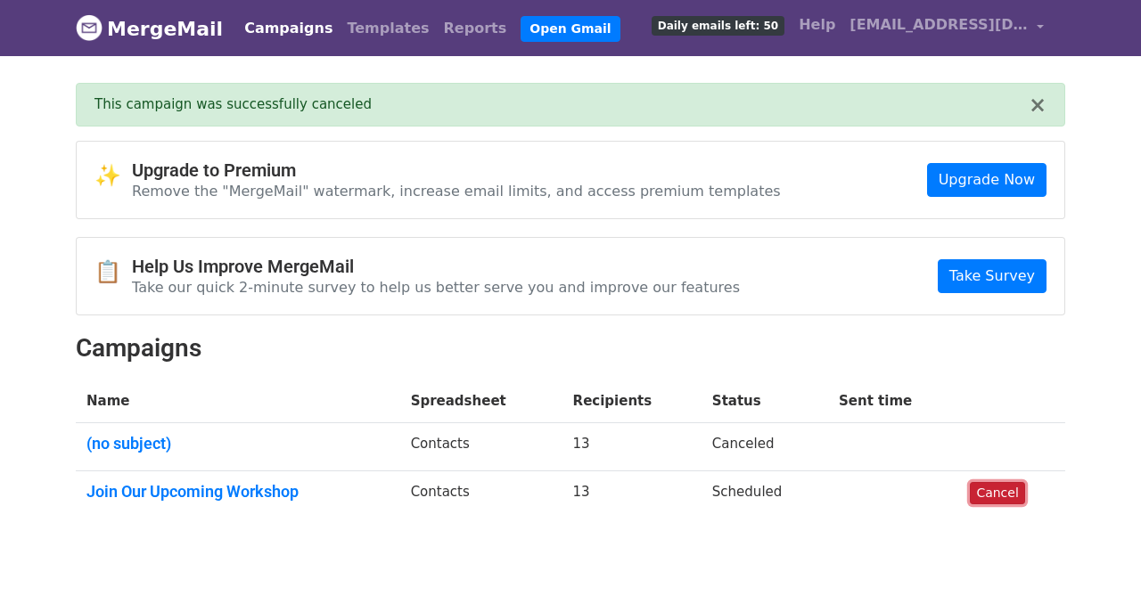
click at [988, 500] on link "Cancel" at bounding box center [997, 493] width 54 height 22
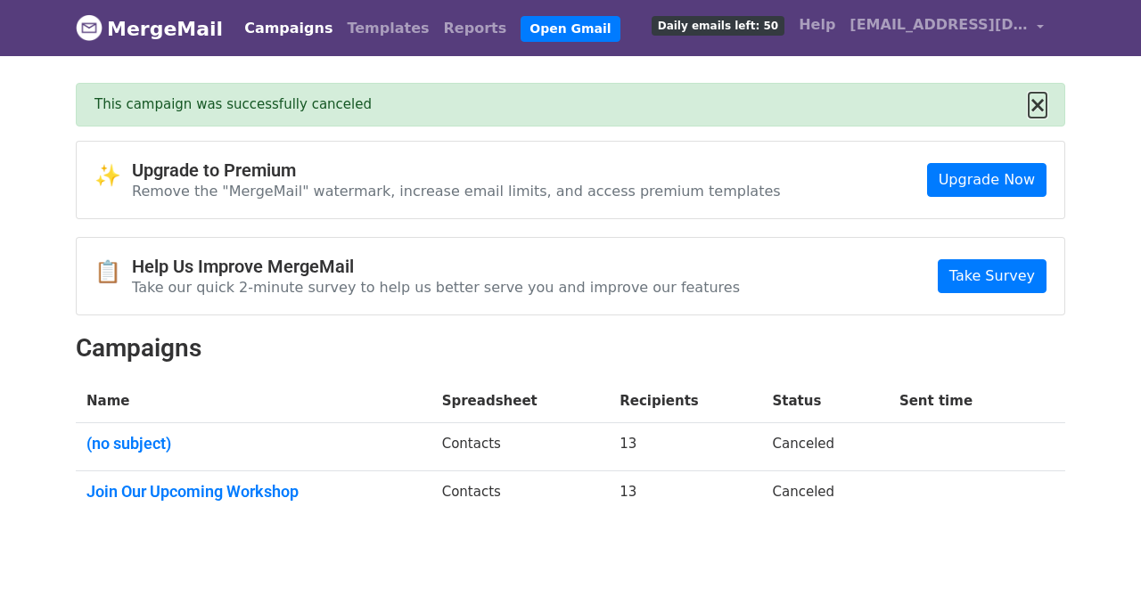
click at [1039, 107] on button "×" at bounding box center [1038, 104] width 18 height 21
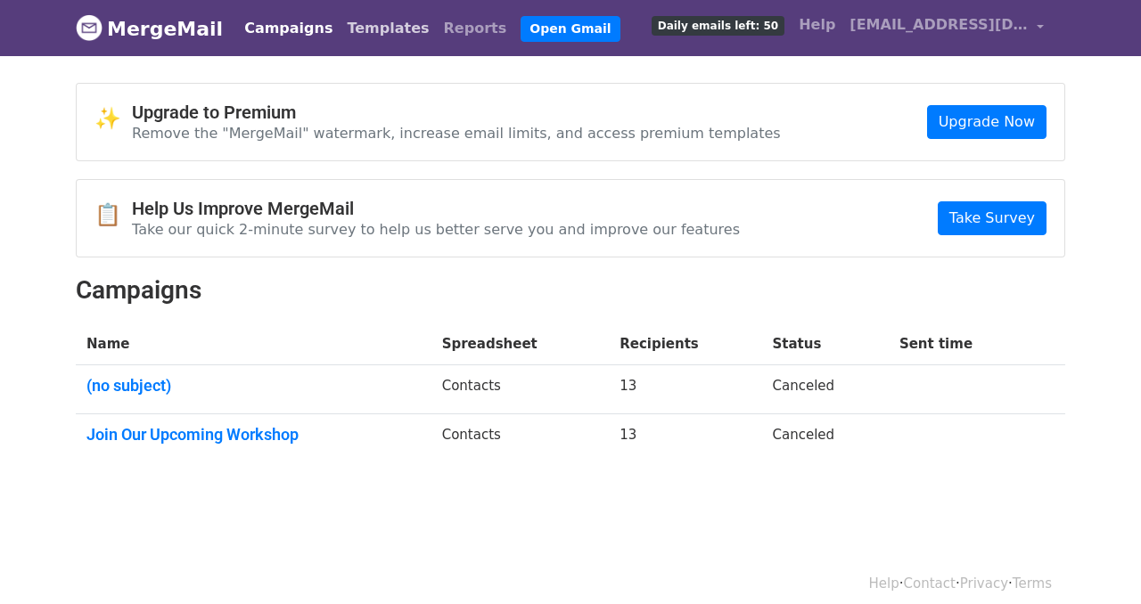
click at [380, 31] on link "Templates" at bounding box center [388, 29] width 96 height 36
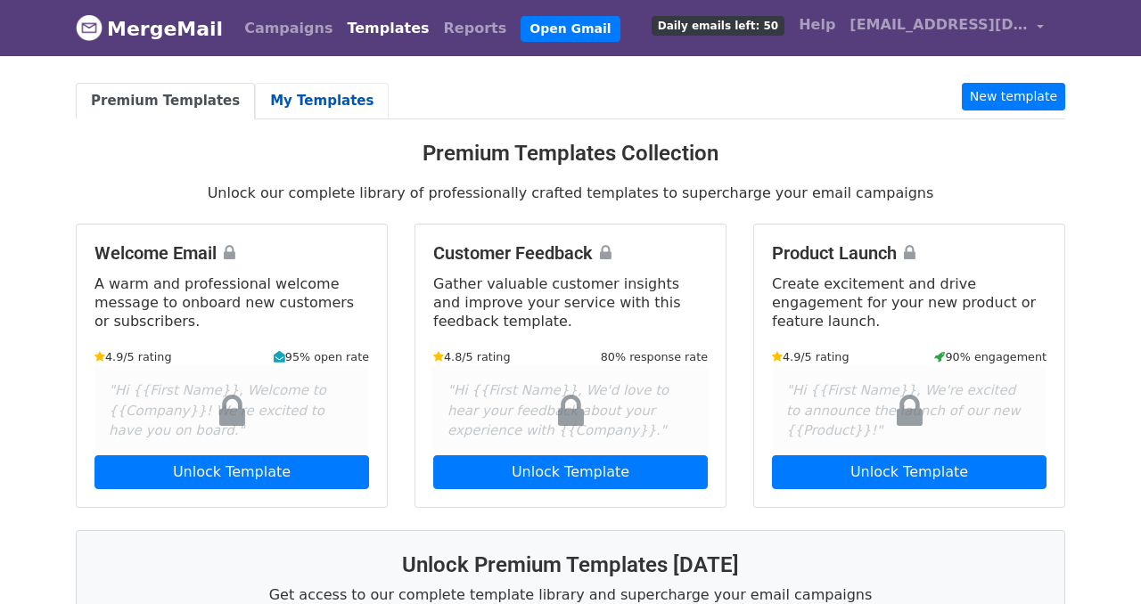
click at [331, 107] on link "My Templates" at bounding box center [322, 101] width 134 height 37
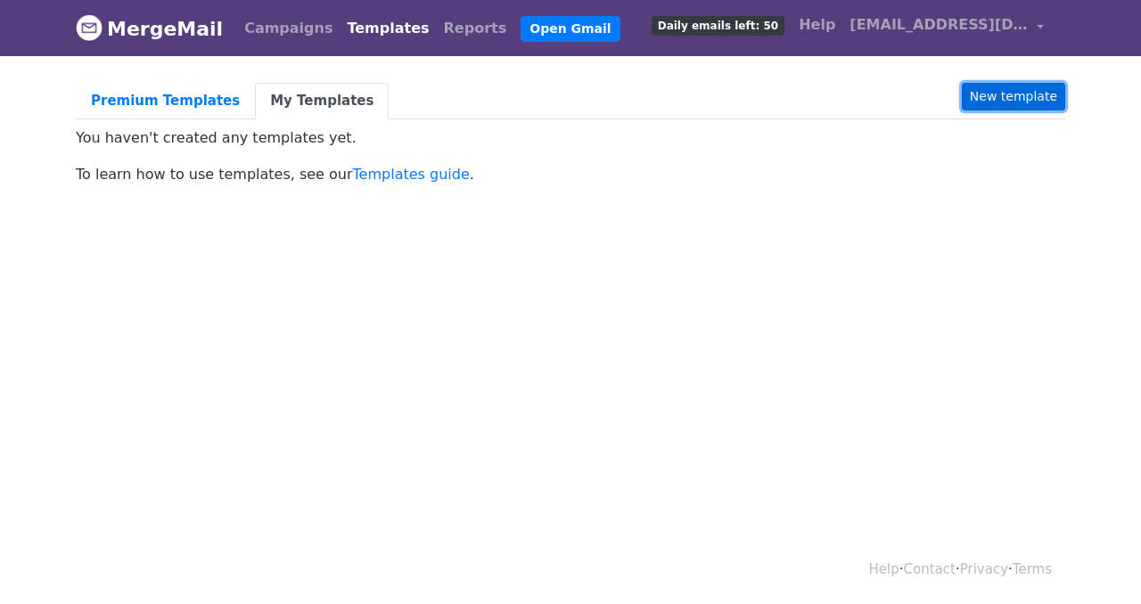
click at [1038, 96] on link "New template" at bounding box center [1013, 97] width 103 height 28
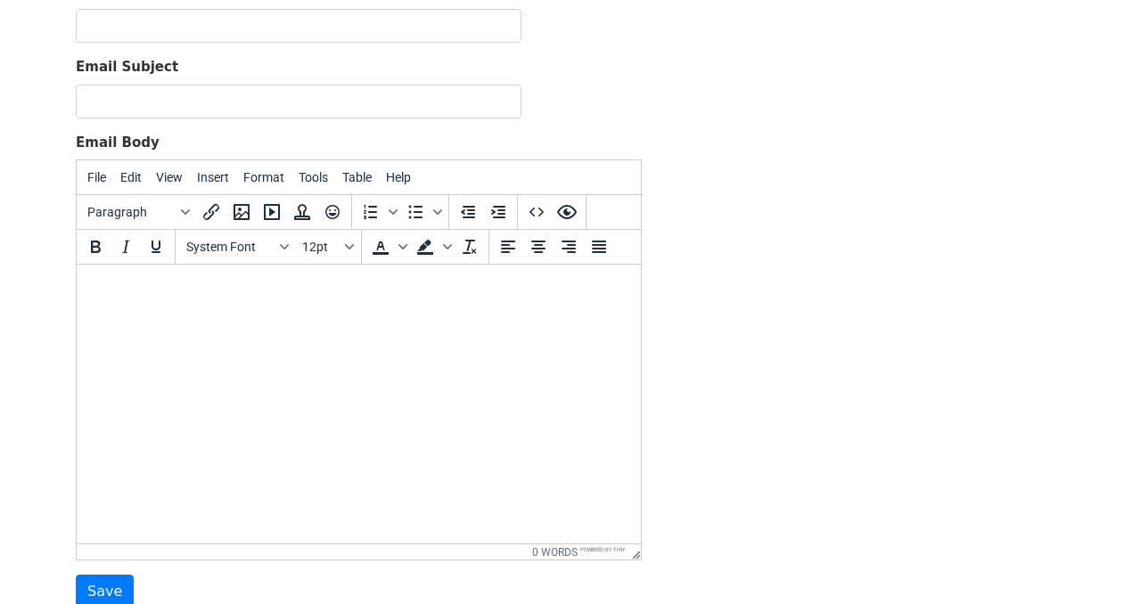
scroll to position [190, 0]
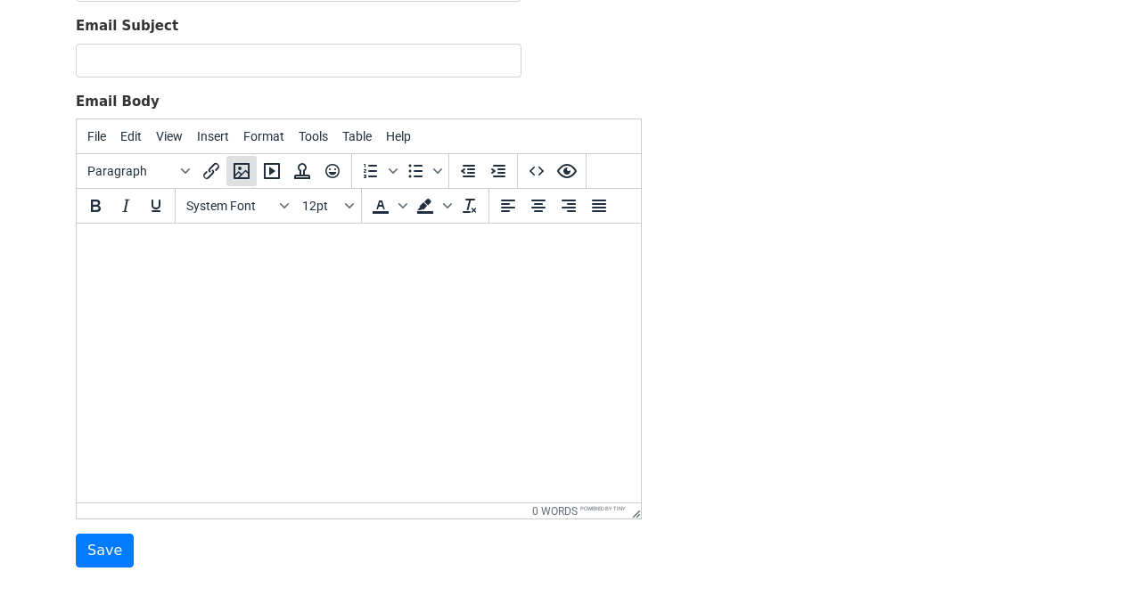
click at [245, 171] on icon "Insert/edit image" at bounding box center [241, 170] width 21 height 21
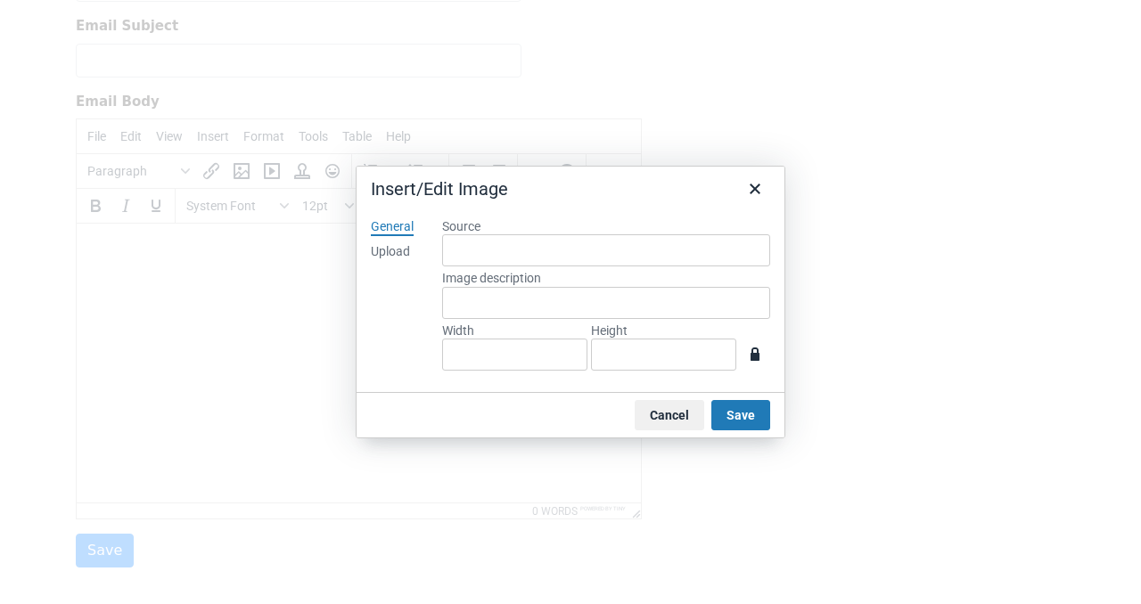
click at [468, 227] on label "Source" at bounding box center [606, 226] width 328 height 16
click at [468, 234] on input "Source" at bounding box center [606, 250] width 328 height 32
click at [467, 230] on label "Source" at bounding box center [606, 226] width 328 height 16
click at [467, 234] on input "Source" at bounding box center [606, 250] width 328 height 32
click at [399, 250] on div "Upload" at bounding box center [390, 252] width 39 height 18
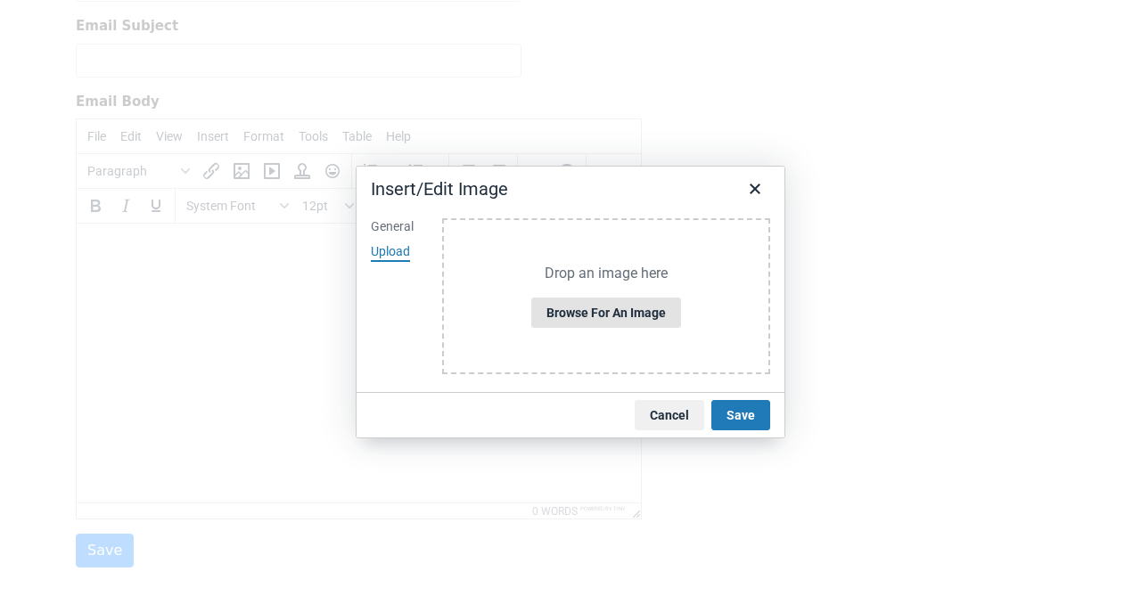
click at [579, 316] on button "Browse for an image" at bounding box center [606, 313] width 150 height 30
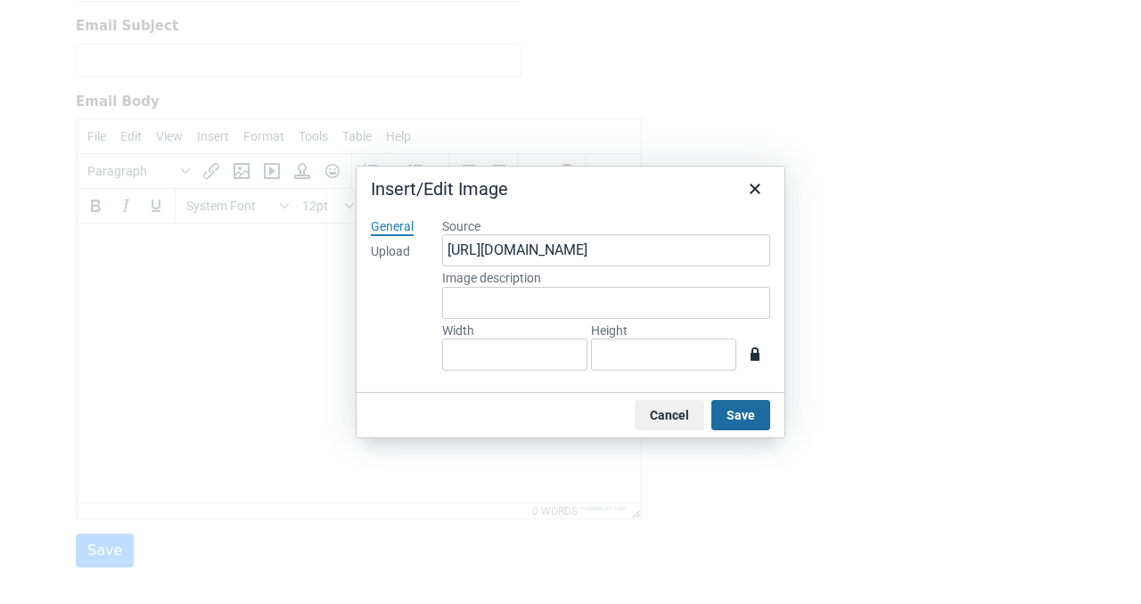
type input "1280"
type input "1657"
click at [737, 408] on button "Save" at bounding box center [740, 415] width 59 height 30
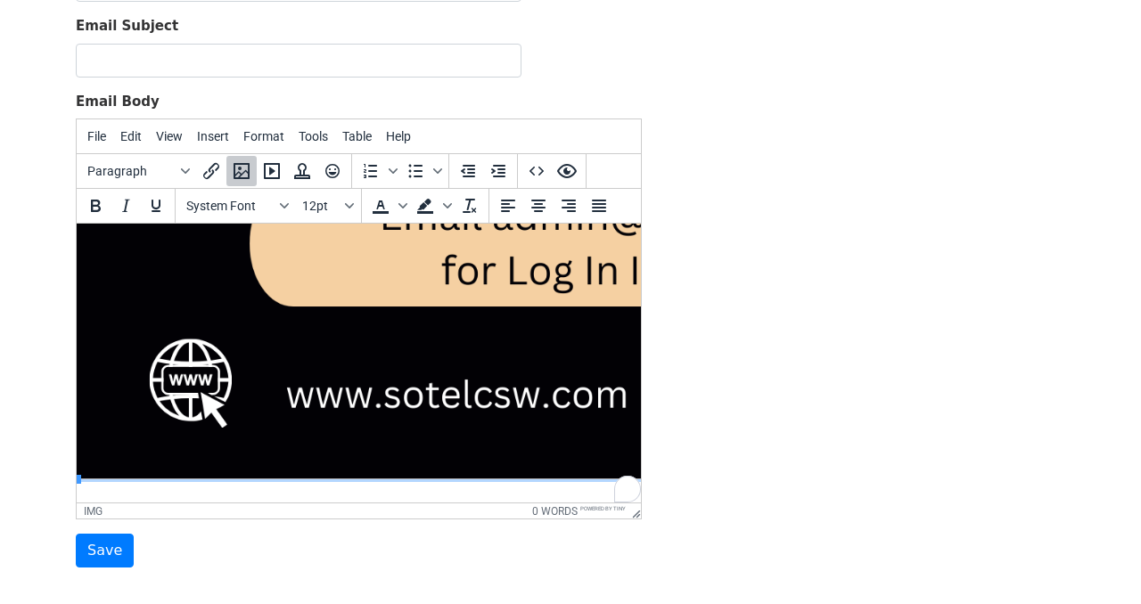
scroll to position [1235, 14]
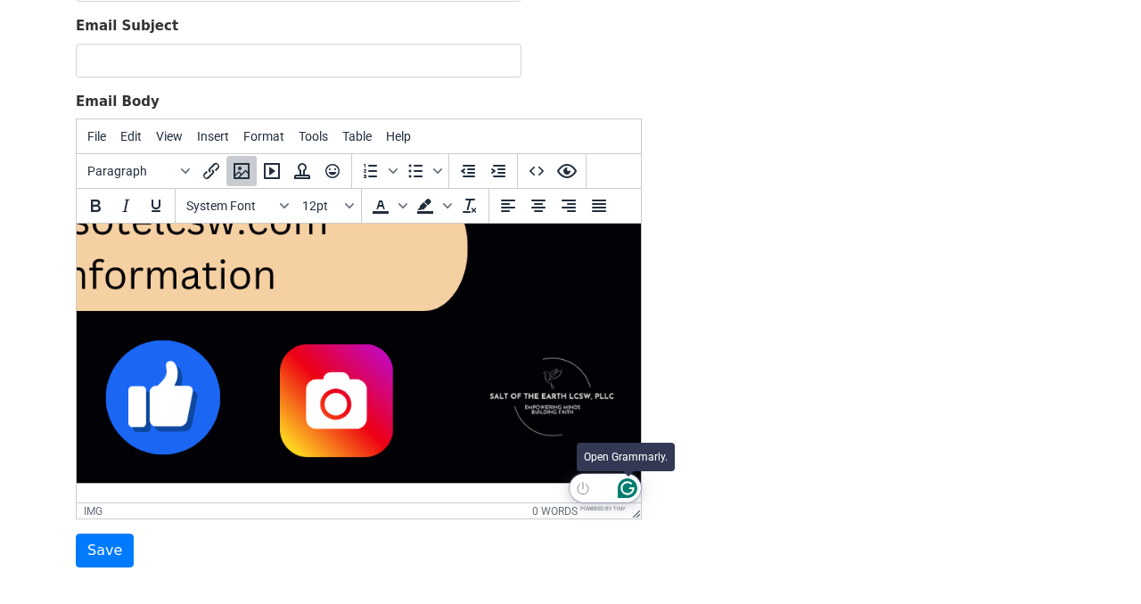
scroll to position [1231, 0]
click at [635, 477] on div at bounding box center [627, 488] width 23 height 23
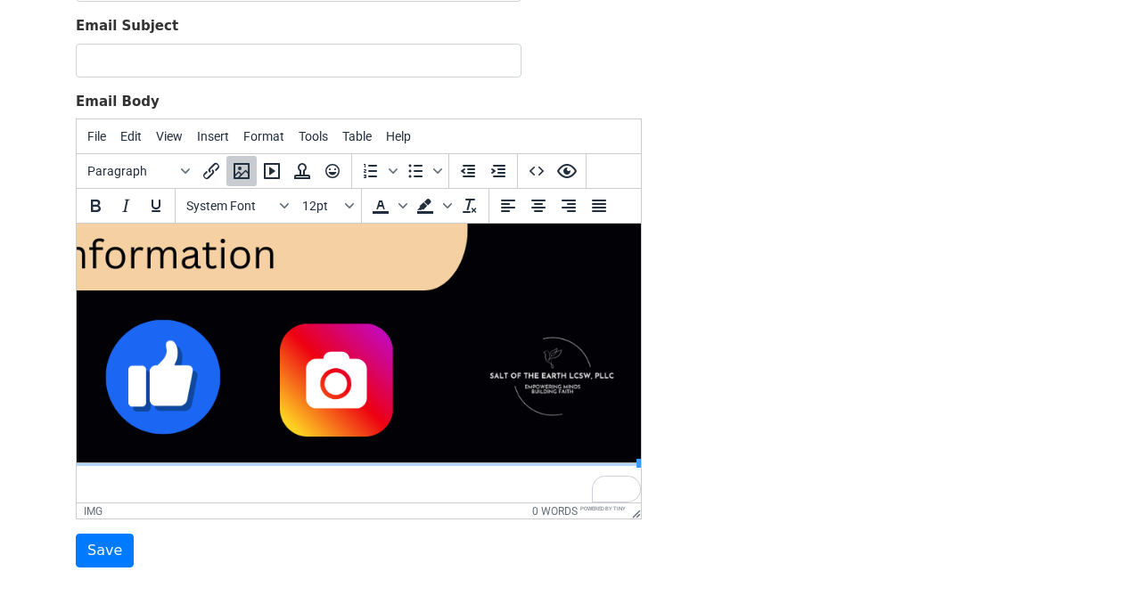
scroll to position [1251, 595]
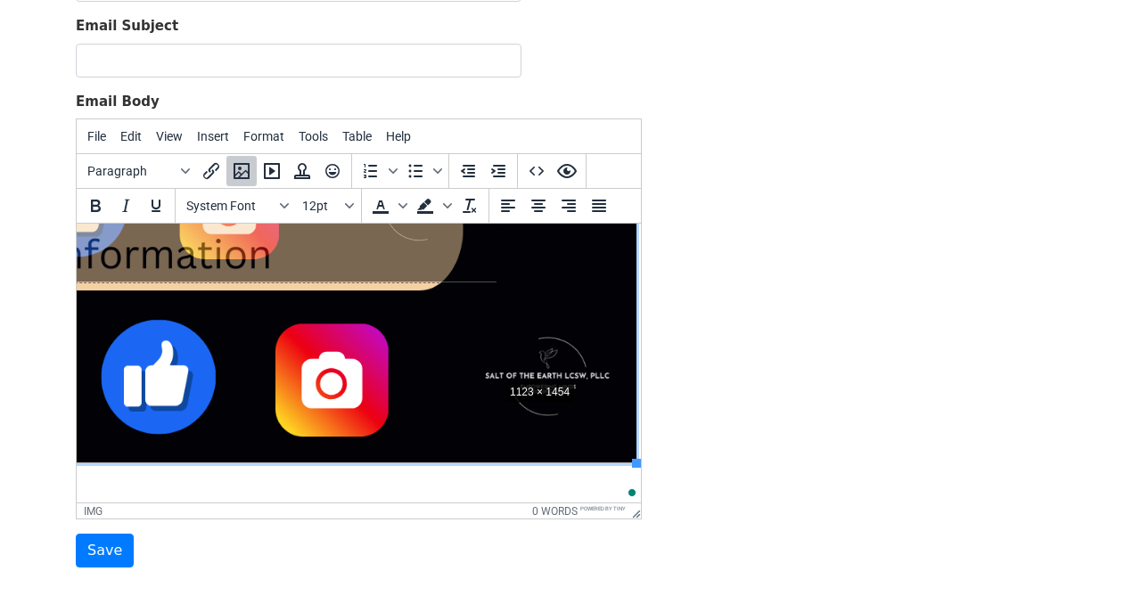
drag, startPoint x: 632, startPoint y: 463, endPoint x: 482, endPoint y: 370, distance: 176.1
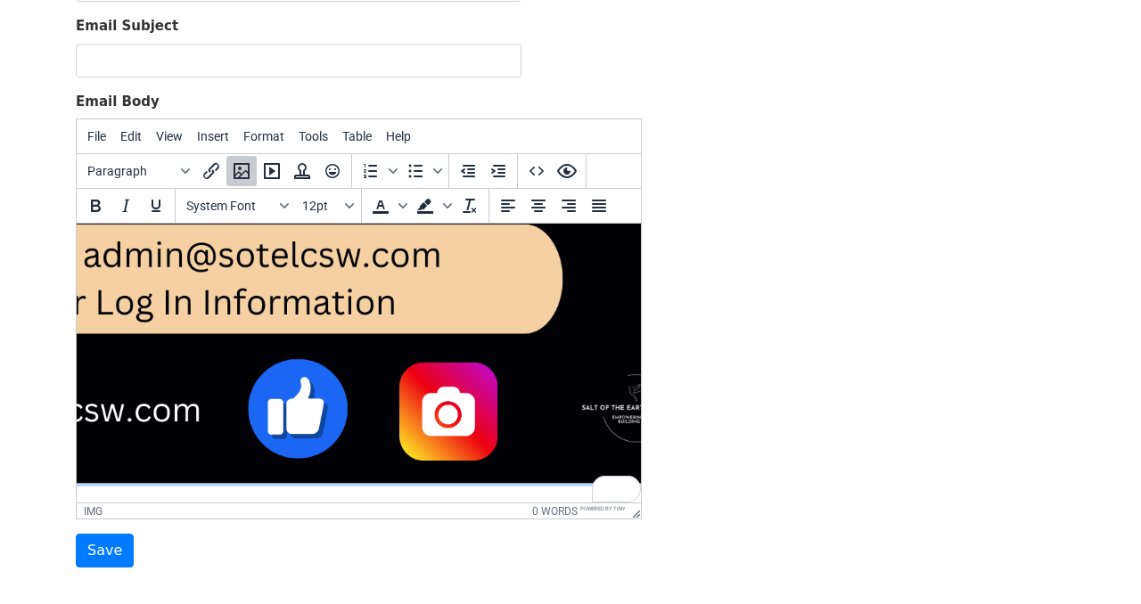
scroll to position [0, 0]
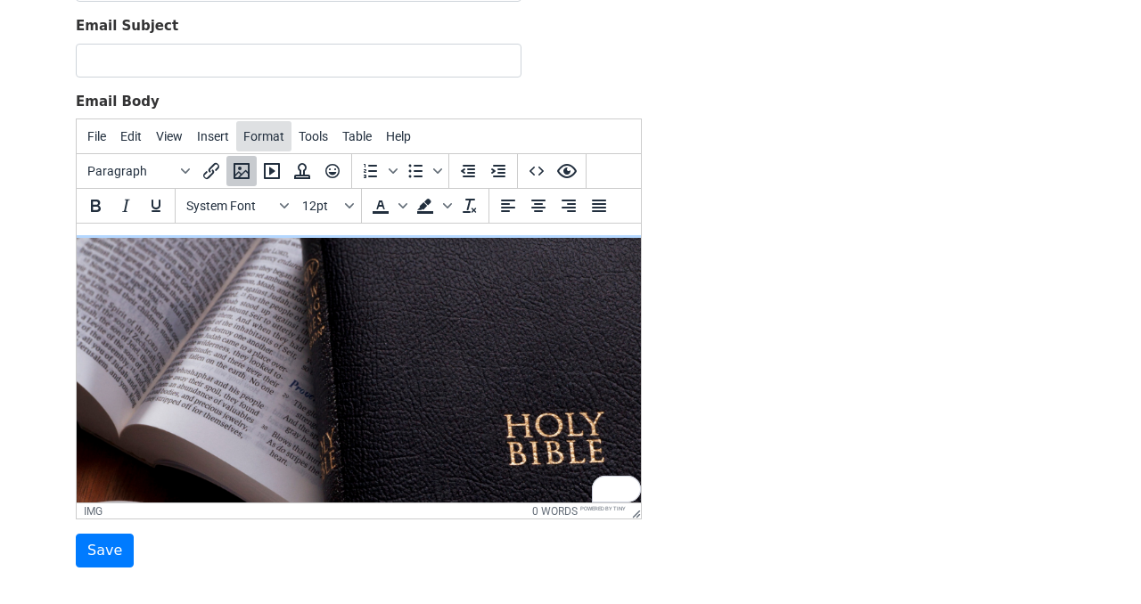
click at [268, 129] on span "Format" at bounding box center [263, 136] width 41 height 14
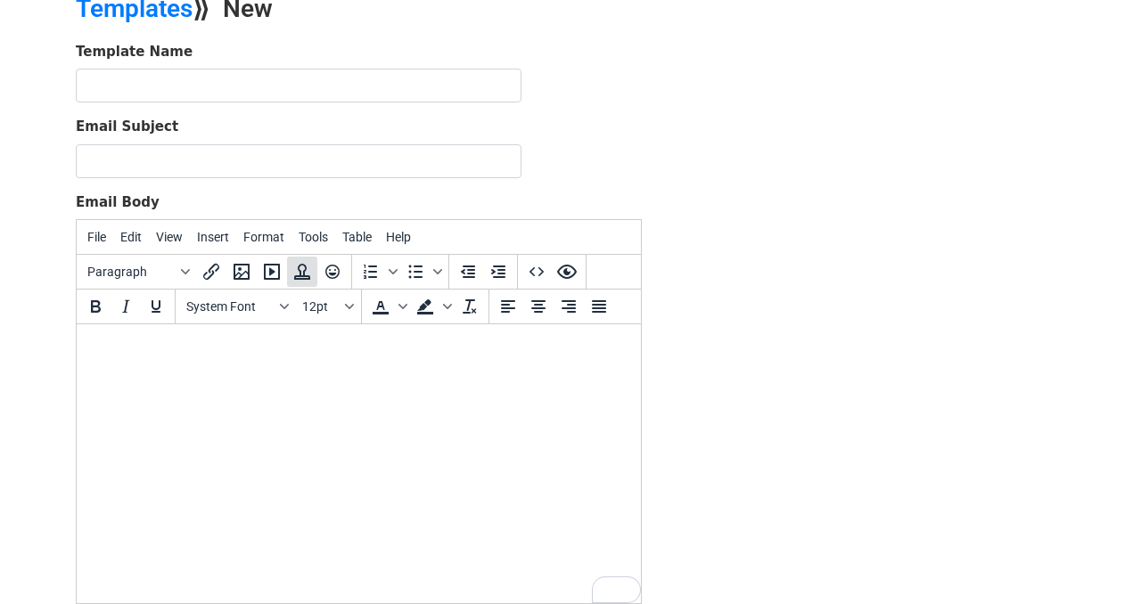
click at [294, 275] on icon "Insert template" at bounding box center [302, 272] width 16 height 16
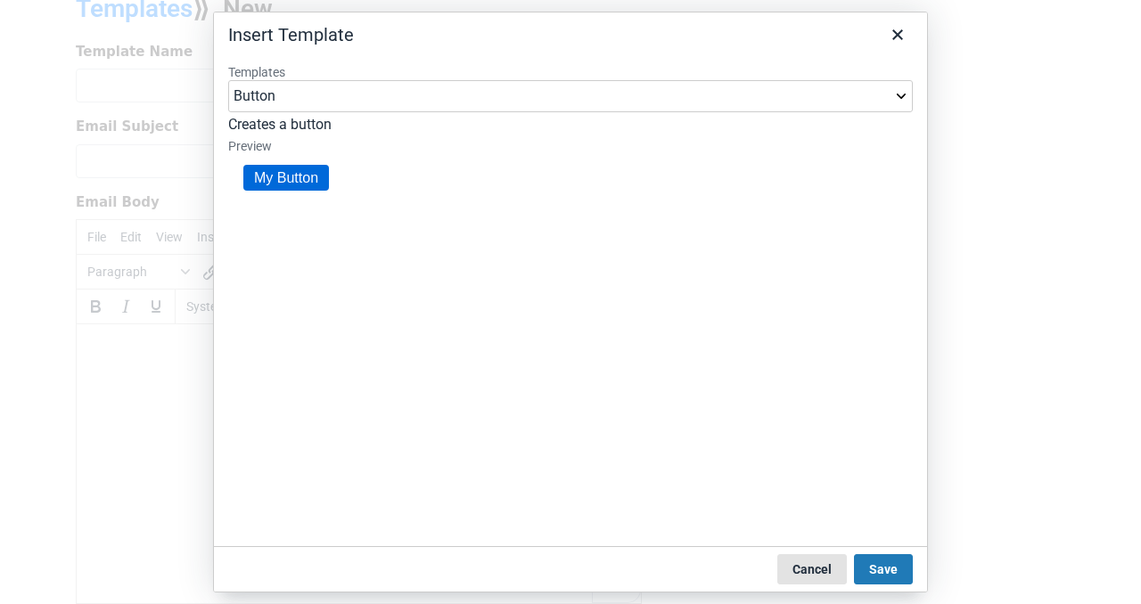
click at [824, 576] on button "Cancel" at bounding box center [812, 569] width 70 height 30
